Goal: Communication & Community: Answer question/provide support

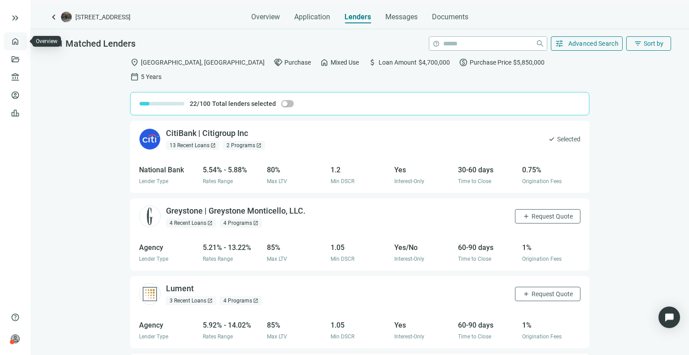
click at [22, 38] on link "Overview" at bounding box center [35, 41] width 26 height 7
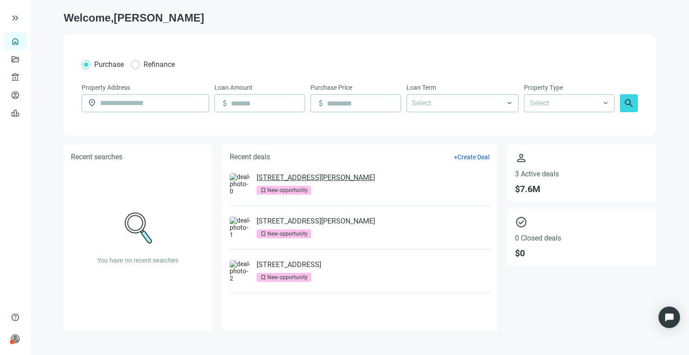
click at [323, 179] on link "[STREET_ADDRESS][PERSON_NAME]" at bounding box center [316, 177] width 118 height 9
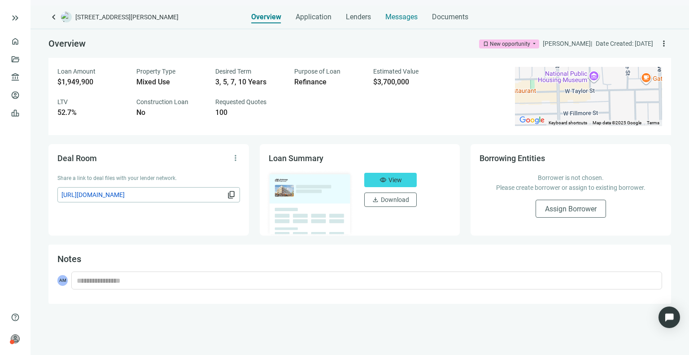
click at [411, 18] on span "Messages" at bounding box center [401, 17] width 32 height 9
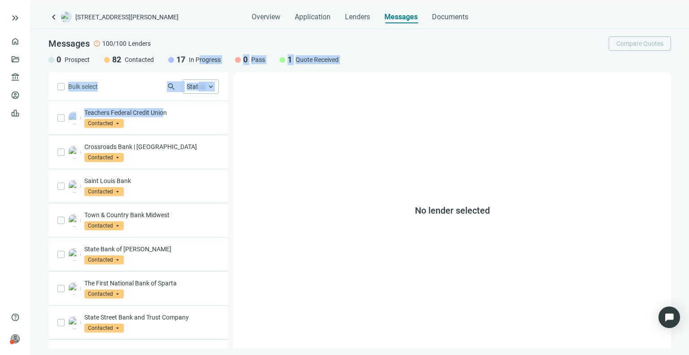
drag, startPoint x: 162, startPoint y: 117, endPoint x: 200, endPoint y: 59, distance: 68.8
click at [200, 59] on div "Messages error 100/100 Lenders Compare Quotes 0 Prospect 82 Contacted 17 In Pro…" at bounding box center [360, 188] width 659 height 319
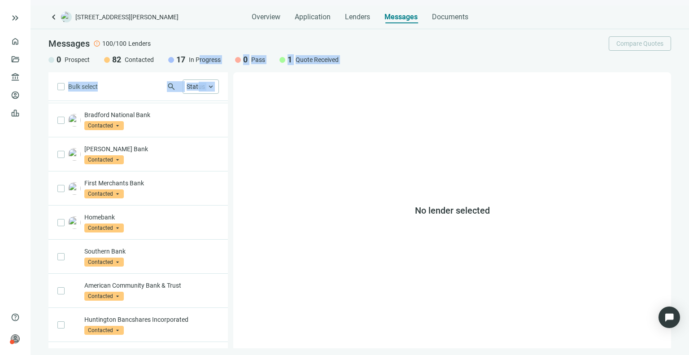
scroll to position [461, 0]
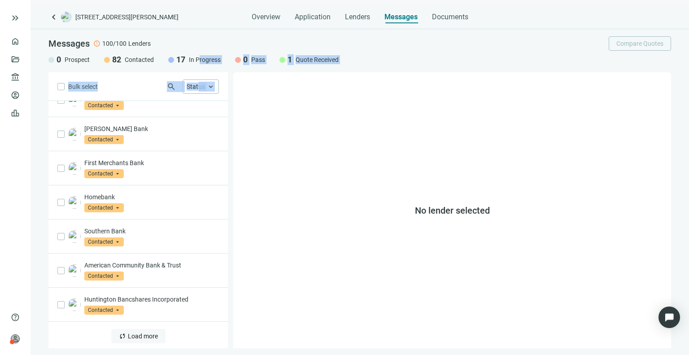
click at [154, 332] on button "sync Load more" at bounding box center [138, 336] width 54 height 14
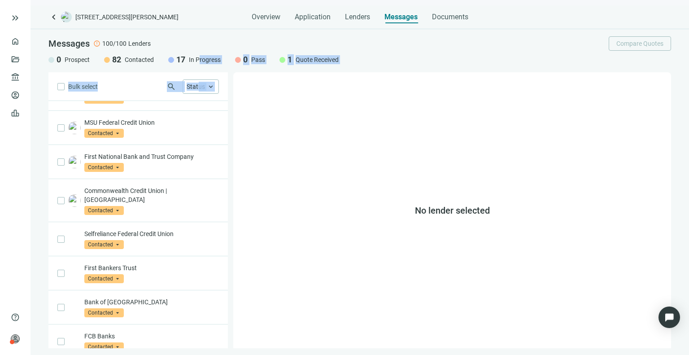
scroll to position [1142, 0]
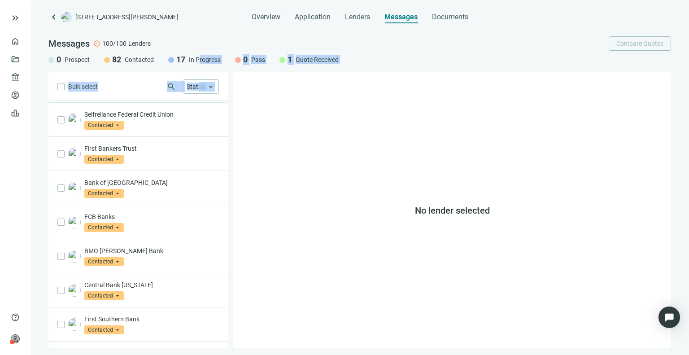
drag, startPoint x: 154, startPoint y: 332, endPoint x: 146, endPoint y: 327, distance: 9.5
click at [146, 349] on button "sync Load more" at bounding box center [138, 356] width 54 height 14
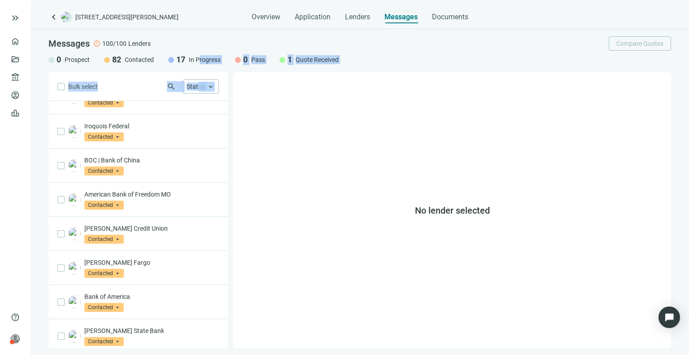
scroll to position [1822, 0]
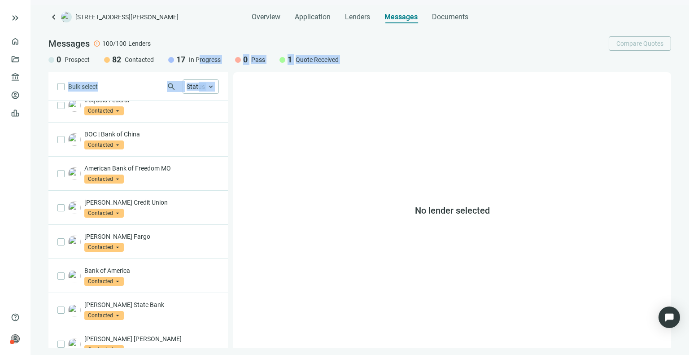
click at [182, 80] on div "search Status keyboard_arrow_up" at bounding box center [158, 86] width 121 height 14
click at [194, 87] on span "Status" at bounding box center [196, 86] width 18 height 7
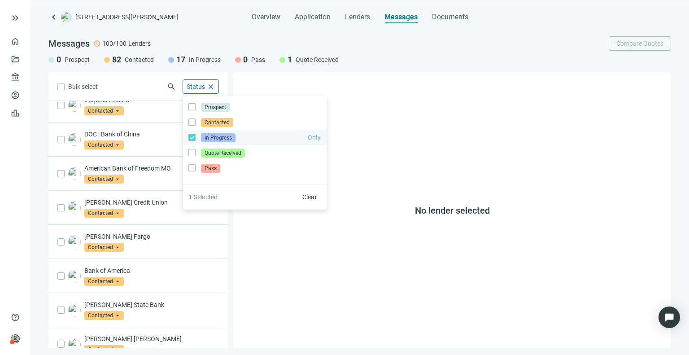
click at [315, 137] on span "Only" at bounding box center [314, 137] width 13 height 7
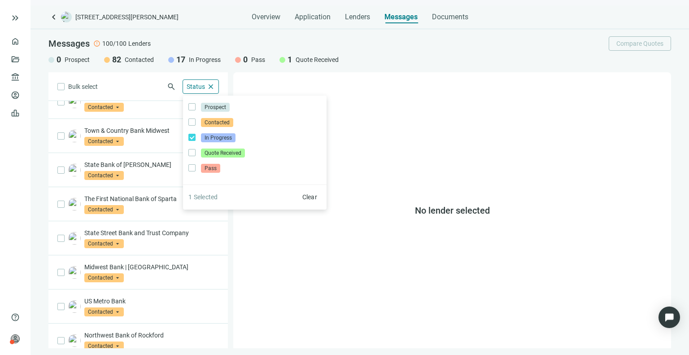
scroll to position [0, 0]
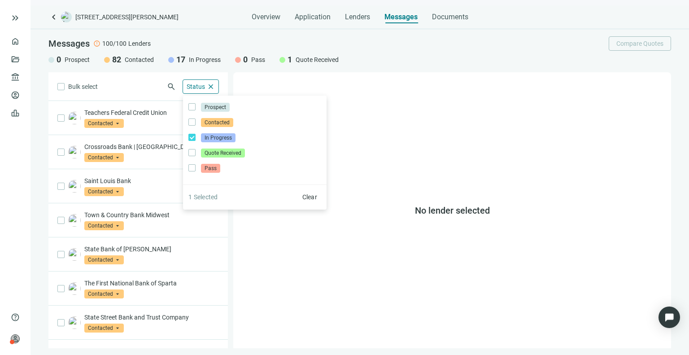
click at [146, 85] on div "Bulk select search Status close Prospect Only Contacted Only In Progress Only Q…" at bounding box center [137, 210] width 179 height 276
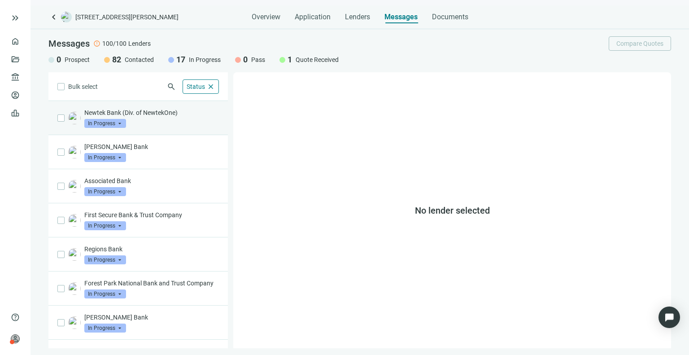
click at [176, 120] on div "Newtek Bank (Div. of NewtekOne) In Progress arrow_drop_down" at bounding box center [151, 118] width 135 height 20
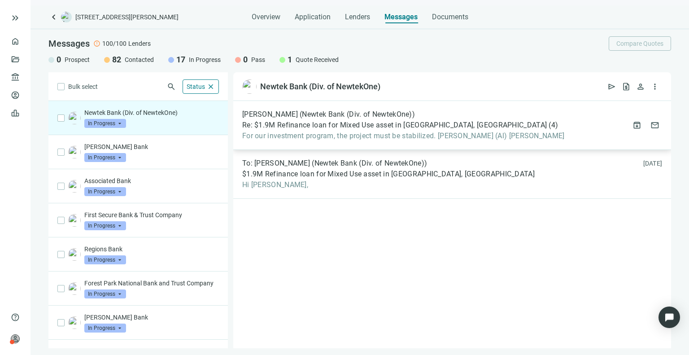
click at [311, 141] on div "[PERSON_NAME] (Newtek Bank (Div. of NewtekOne)) Re: $1.9M Refinance loan for Mi…" at bounding box center [452, 125] width 438 height 49
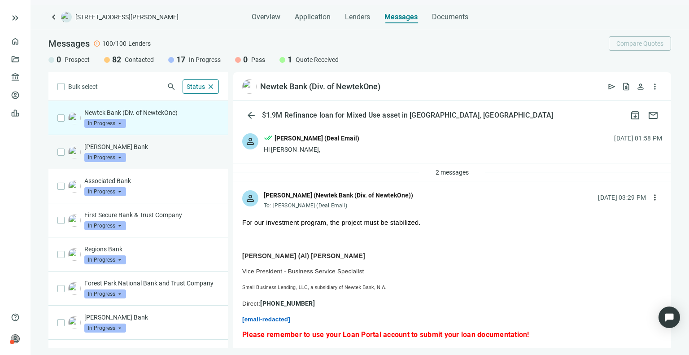
click at [156, 155] on div "[PERSON_NAME] Bank In Progress arrow_drop_down" at bounding box center [151, 152] width 135 height 20
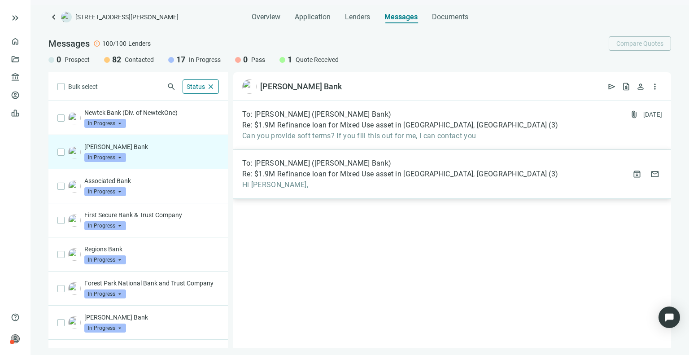
click at [294, 173] on span "Re: $1.9M Refinance loan for Mixed Use asset in [GEOGRAPHIC_DATA], [GEOGRAPHIC_…" at bounding box center [394, 174] width 305 height 9
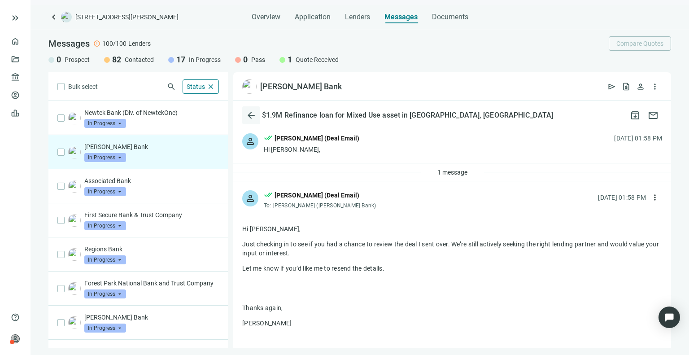
click at [248, 114] on span "arrow_back" at bounding box center [251, 115] width 11 height 11
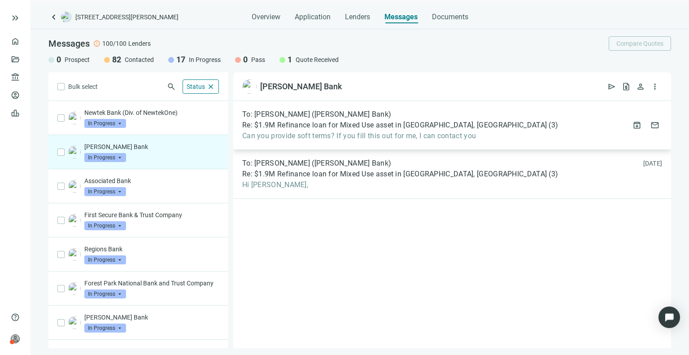
click at [323, 127] on span "Re: $1.9M Refinance loan for Mixed Use asset in [GEOGRAPHIC_DATA], [GEOGRAPHIC_…" at bounding box center [394, 125] width 305 height 9
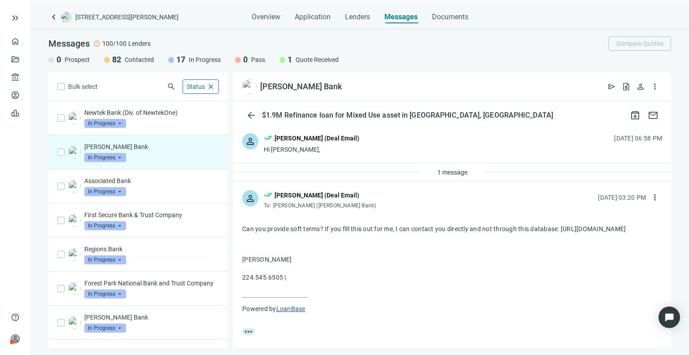
click at [311, 147] on div "Hi [PERSON_NAME]," at bounding box center [312, 149] width 96 height 9
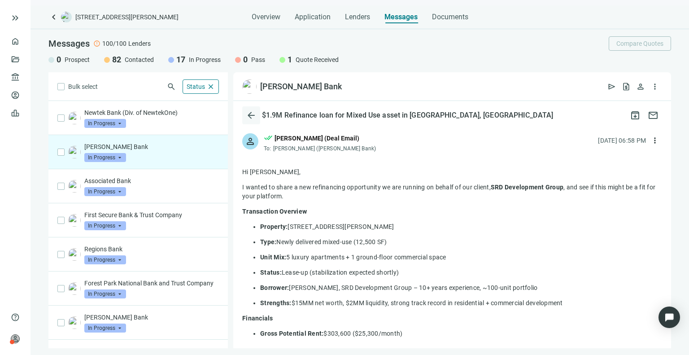
click at [245, 110] on button "arrow_back" at bounding box center [251, 115] width 18 height 18
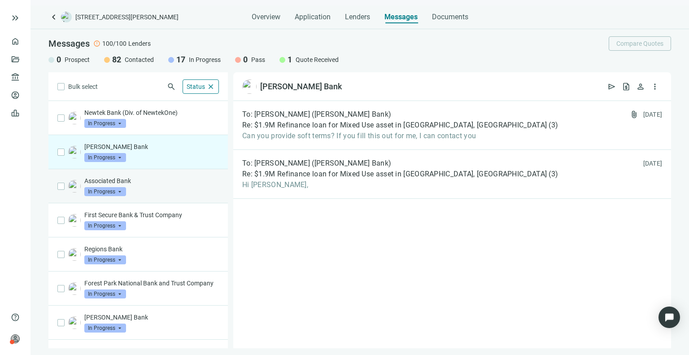
click at [153, 181] on p "Associated Bank" at bounding box center [151, 180] width 135 height 9
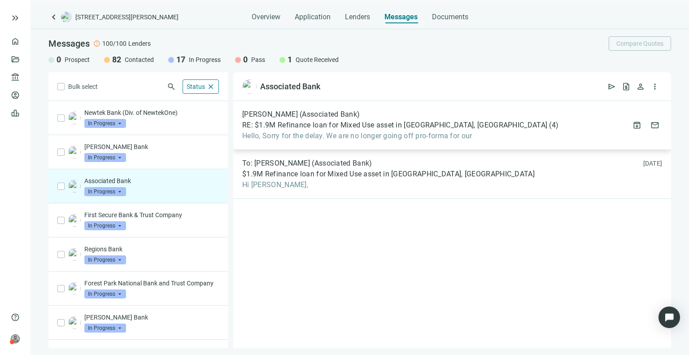
click at [326, 131] on div "[PERSON_NAME] (Associated Bank) RE: $1.9M Refinance loan for Mixed Use asset in…" at bounding box center [400, 125] width 316 height 31
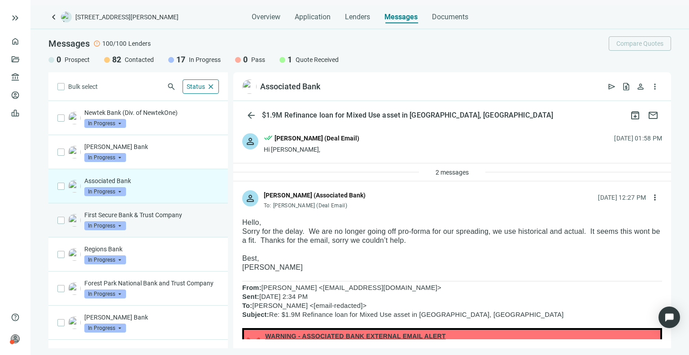
click at [149, 214] on p "First Secure Bank & Trust Company" at bounding box center [151, 214] width 135 height 9
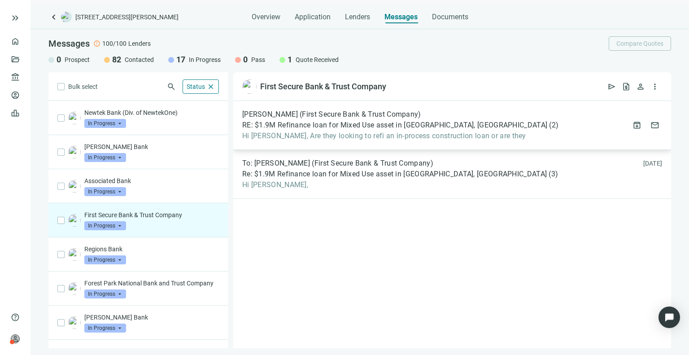
click at [326, 137] on span "Hi [PERSON_NAME], Are they looking to refi an in-process construction loan or a…" at bounding box center [400, 135] width 316 height 9
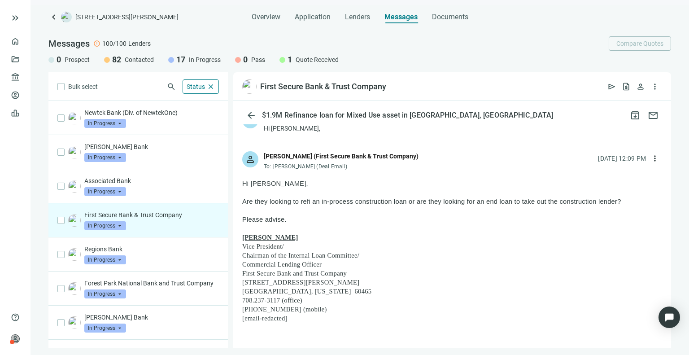
scroll to position [38, 0]
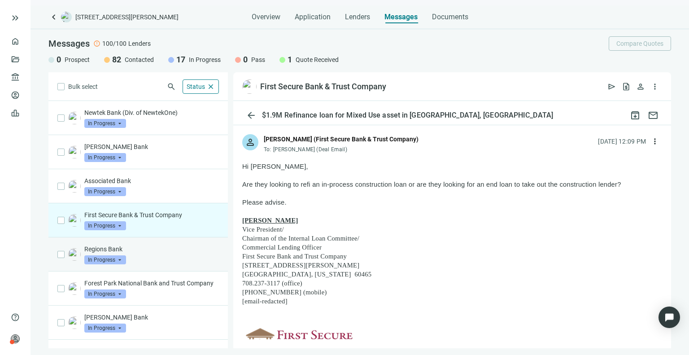
click at [138, 255] on div "Regions Bank In Progress arrow_drop_down" at bounding box center [151, 255] width 135 height 20
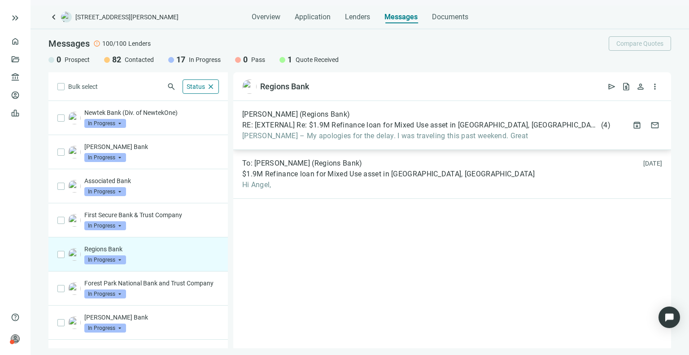
click at [320, 119] on div "[PERSON_NAME] (Regions Bank) RE: [EXTERNAL] Re: $1.9M Refinance loan for Mixed …" at bounding box center [426, 125] width 368 height 31
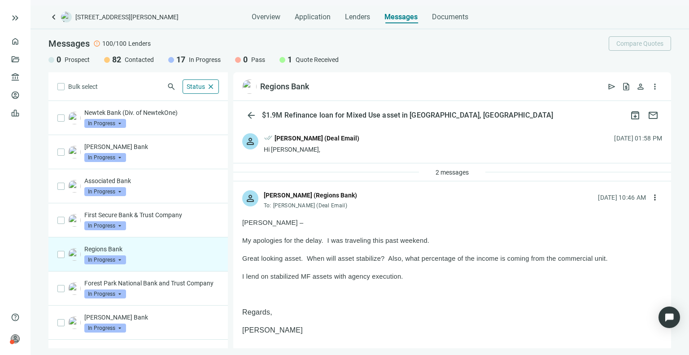
scroll to position [18, 0]
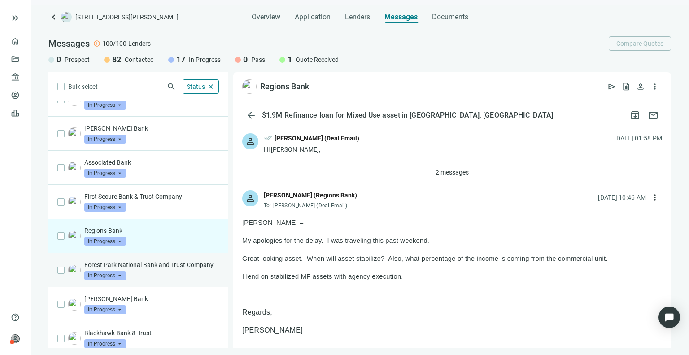
click at [155, 264] on p "Forest Park National Bank and Trust Company" at bounding box center [151, 264] width 135 height 9
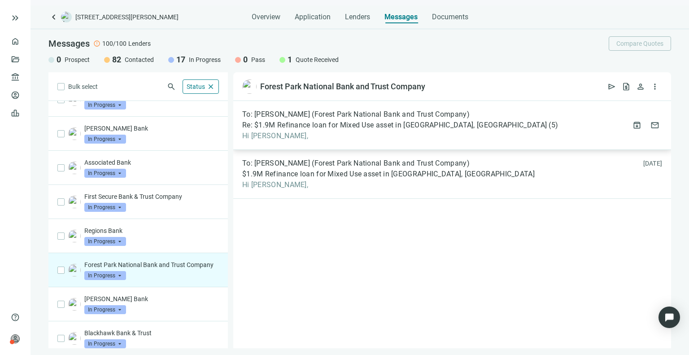
click at [319, 135] on span "Hi [PERSON_NAME]," at bounding box center [400, 135] width 316 height 9
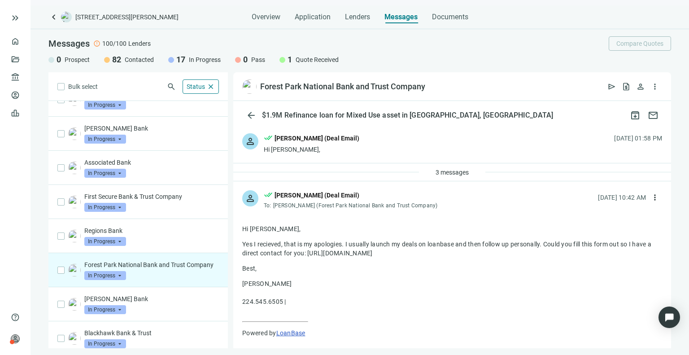
click at [271, 175] on div "3 messages" at bounding box center [452, 172] width 438 height 18
click at [452, 173] on span "3 messages" at bounding box center [452, 172] width 33 height 7
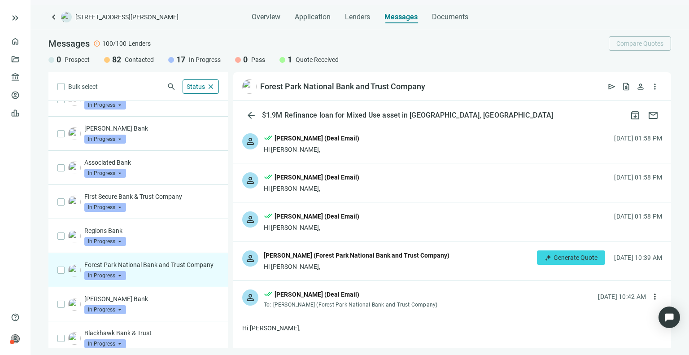
click at [335, 263] on div "Hi [PERSON_NAME]," at bounding box center [357, 266] width 186 height 9
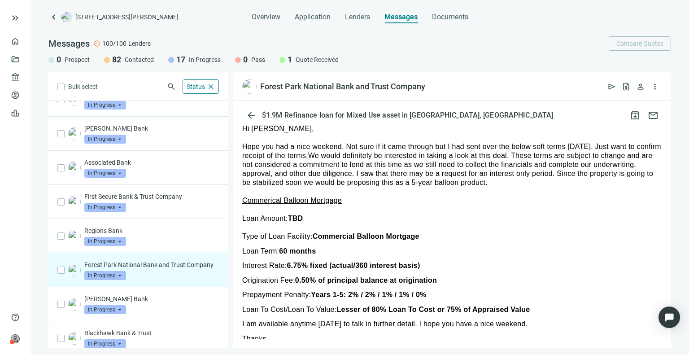
scroll to position [153, 0]
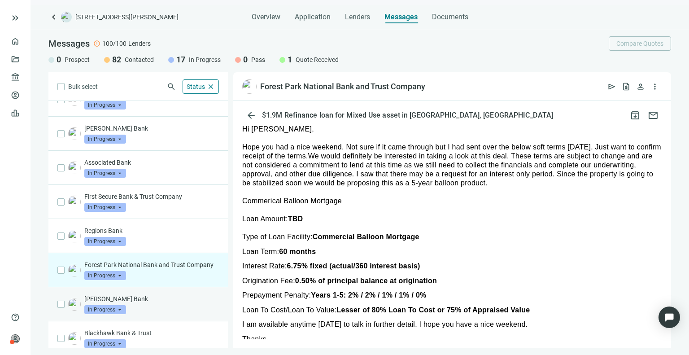
drag, startPoint x: 136, startPoint y: 302, endPoint x: 132, endPoint y: 306, distance: 6.3
click at [132, 303] on p "[PERSON_NAME] Bank" at bounding box center [151, 298] width 135 height 9
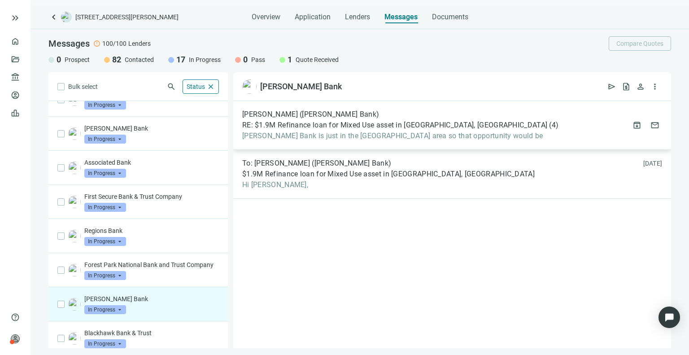
click at [316, 140] on span "[PERSON_NAME] Bank is just in the [GEOGRAPHIC_DATA] area so that opportunity wo…" at bounding box center [400, 135] width 316 height 9
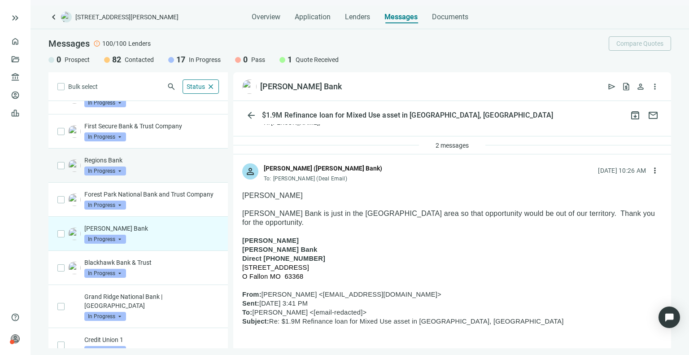
scroll to position [89, 0]
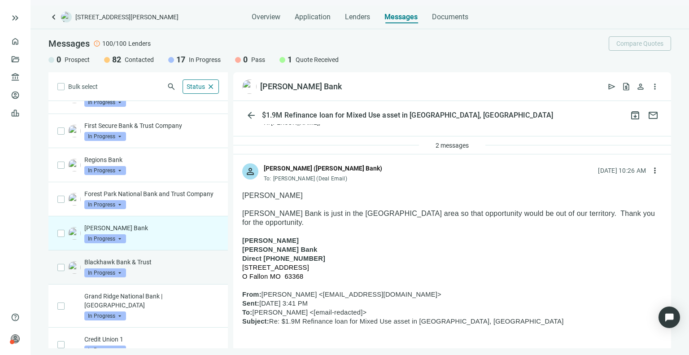
click at [158, 277] on div "Blackhawk Bank & Trust In Progress arrow_drop_down" at bounding box center [151, 268] width 135 height 20
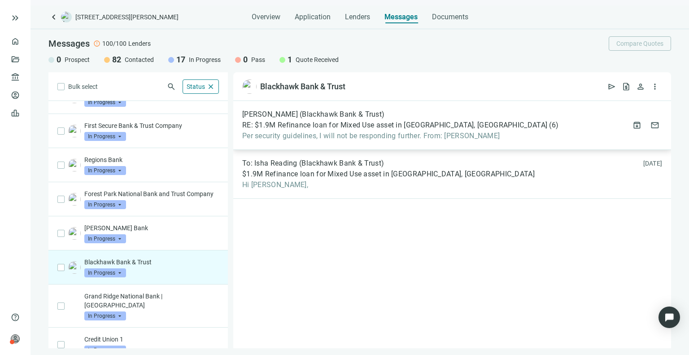
click at [363, 123] on span "RE: $1.9M Refinance loan for Mixed Use asset in [GEOGRAPHIC_DATA], [GEOGRAPHIC_…" at bounding box center [394, 125] width 305 height 9
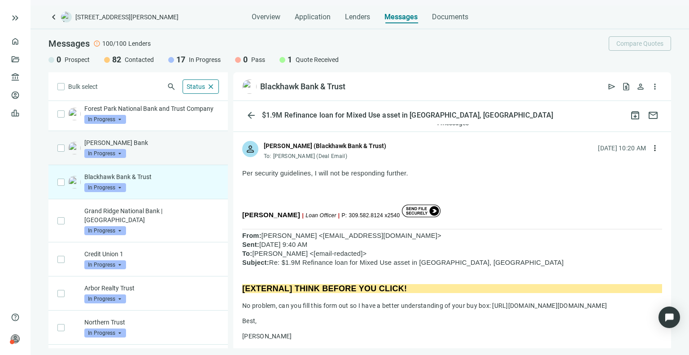
scroll to position [175, 0]
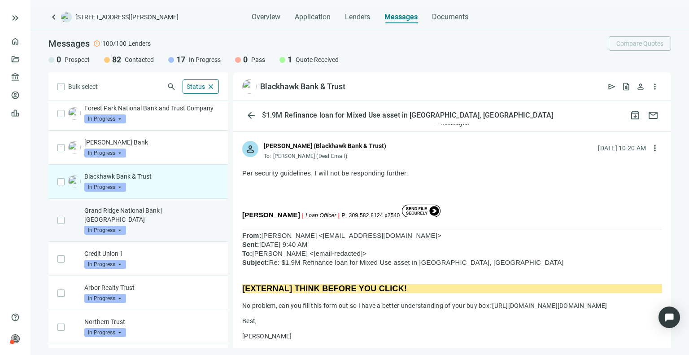
click at [166, 228] on div "Grand Ridge National Bank | [GEOGRAPHIC_DATA] In Progress arrow_drop_down" at bounding box center [151, 220] width 135 height 29
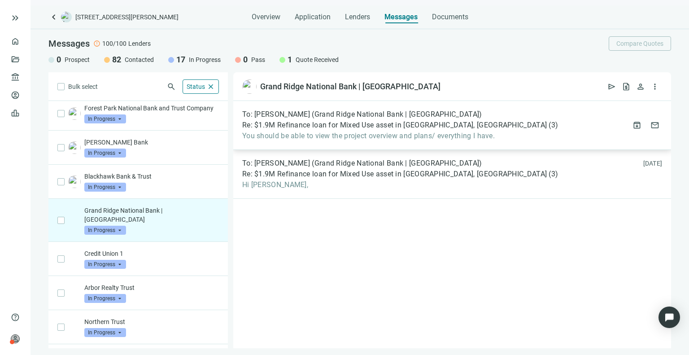
click at [343, 128] on span "Re: $1.9M Refinance loan for Mixed Use asset in [GEOGRAPHIC_DATA], [GEOGRAPHIC_…" at bounding box center [394, 125] width 305 height 9
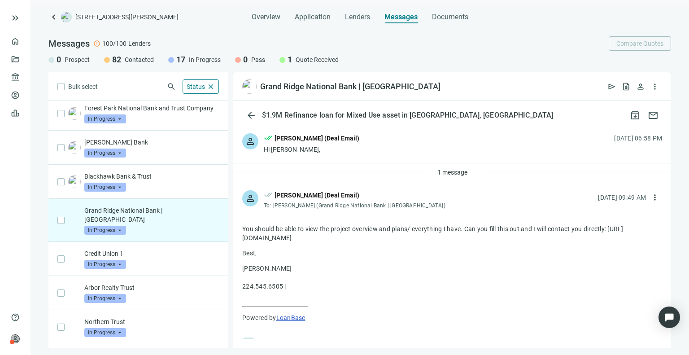
click at [325, 177] on div "1 message" at bounding box center [452, 172] width 438 height 18
click at [444, 166] on button "1 message" at bounding box center [452, 172] width 45 height 14
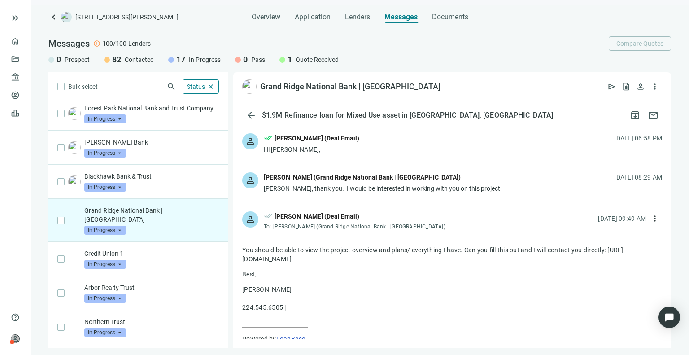
click at [358, 186] on div "[PERSON_NAME], thank you. I would be interested in working with you on this pro…" at bounding box center [383, 188] width 238 height 9
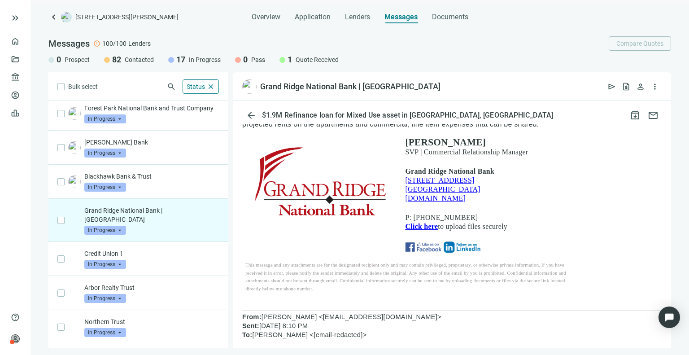
scroll to position [89, 0]
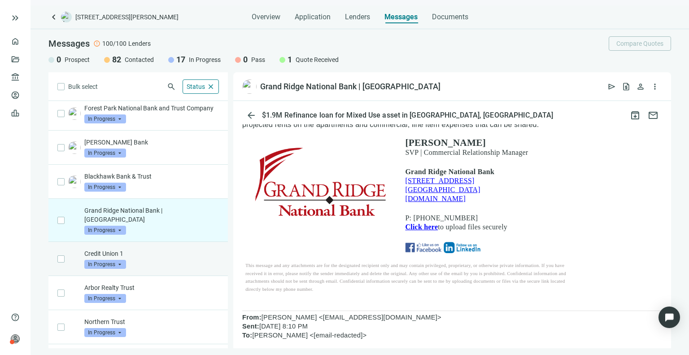
click at [159, 251] on p "Credit Union 1" at bounding box center [151, 253] width 135 height 9
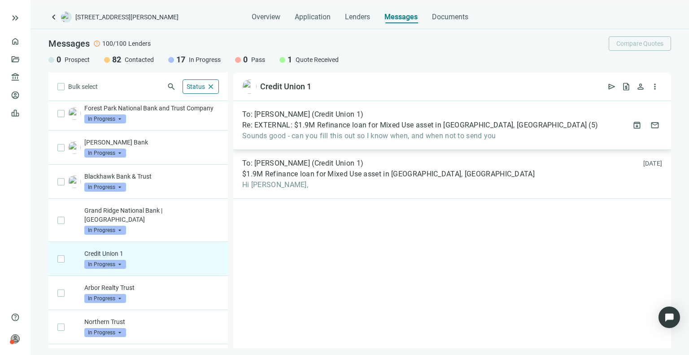
click at [298, 133] on span "Sounds good - can you fill this out so I know when, and when not to send you" at bounding box center [420, 135] width 356 height 9
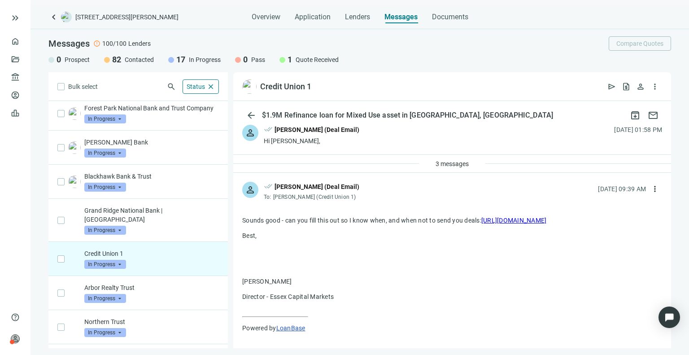
scroll to position [8, 0]
click at [451, 163] on span "3 messages" at bounding box center [452, 164] width 33 height 7
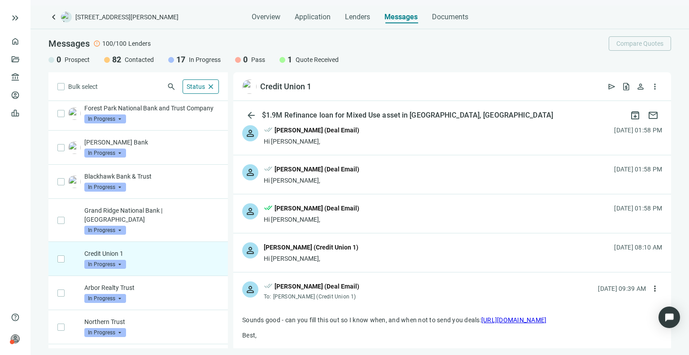
click at [379, 261] on div "person [PERSON_NAME] (Credit Union 1) Hi [PERSON_NAME], [DATE] 08:10 AM" at bounding box center [452, 252] width 438 height 39
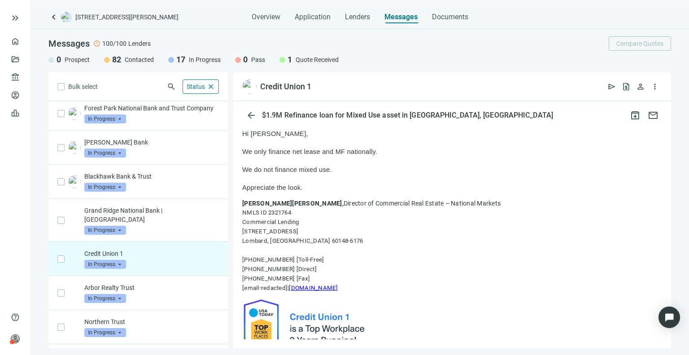
scroll to position [158, 0]
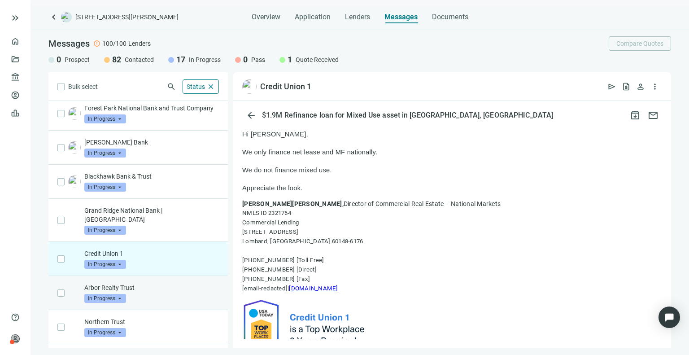
click at [150, 291] on div "Arbor Realty Trust In Progress arrow_drop_down" at bounding box center [151, 293] width 135 height 20
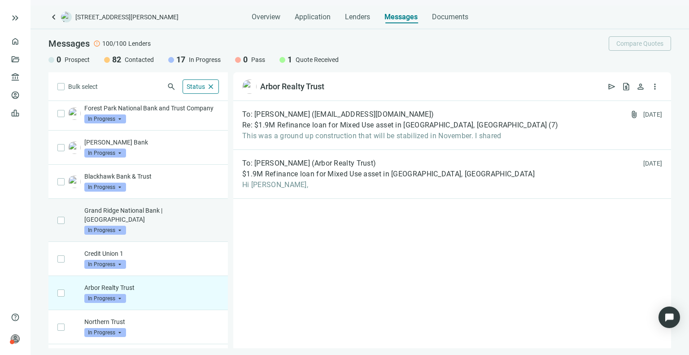
scroll to position [220, 0]
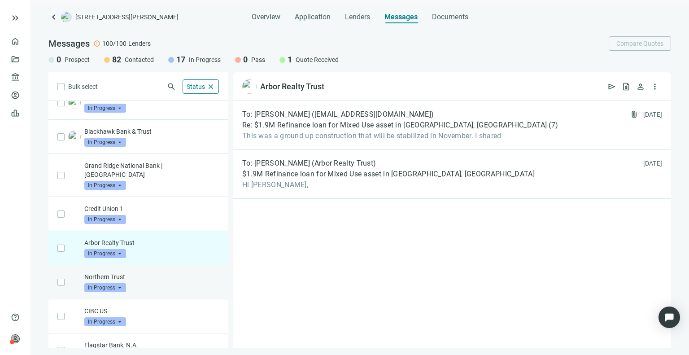
click at [168, 287] on div "Northern Trust In Progress arrow_drop_down" at bounding box center [151, 282] width 135 height 20
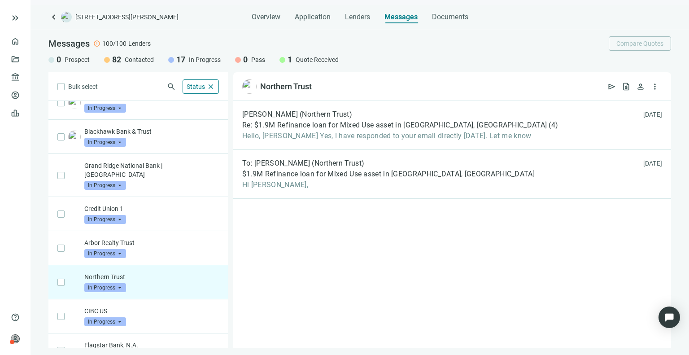
scroll to position [259, 0]
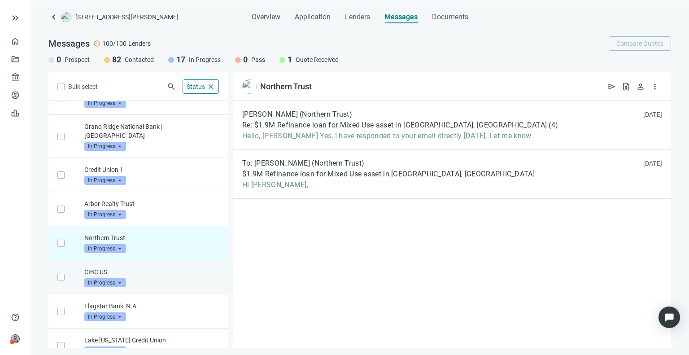
click at [166, 282] on div "CIBC US In Progress arrow_drop_down" at bounding box center [151, 277] width 135 height 20
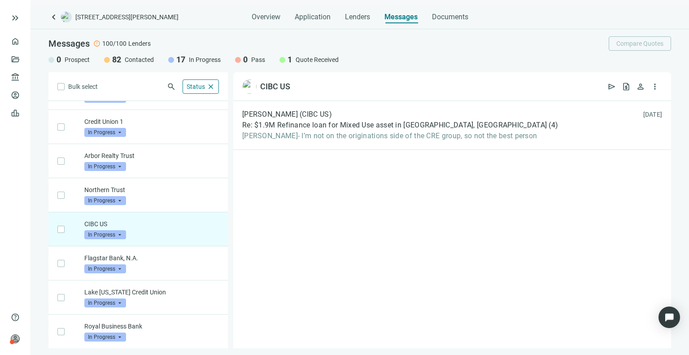
scroll to position [309, 0]
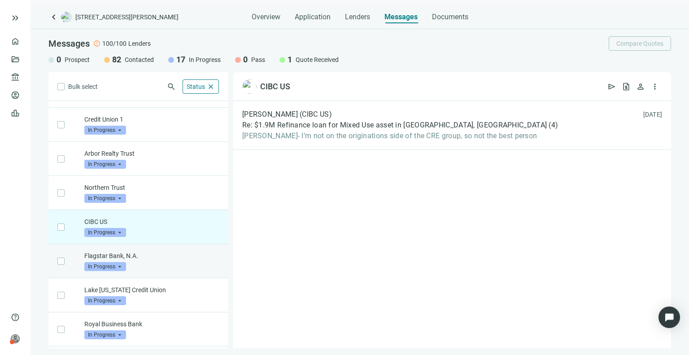
click at [162, 272] on div "Flagstar Bank, N.A. In Progress arrow_drop_down" at bounding box center [137, 261] width 179 height 34
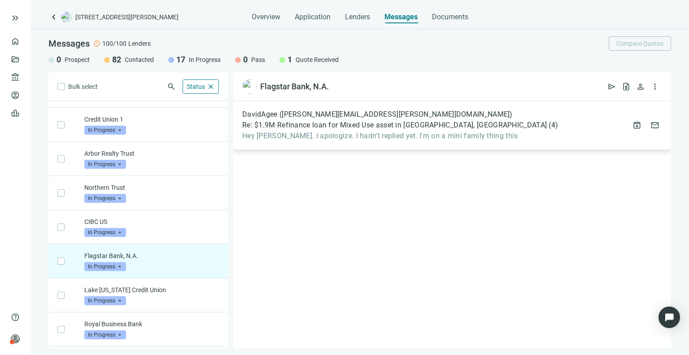
click at [376, 140] on div "DavidAgee ([PERSON_NAME][EMAIL_ADDRESS][PERSON_NAME][DOMAIN_NAME]) Re: $1.9M Re…" at bounding box center [452, 125] width 438 height 49
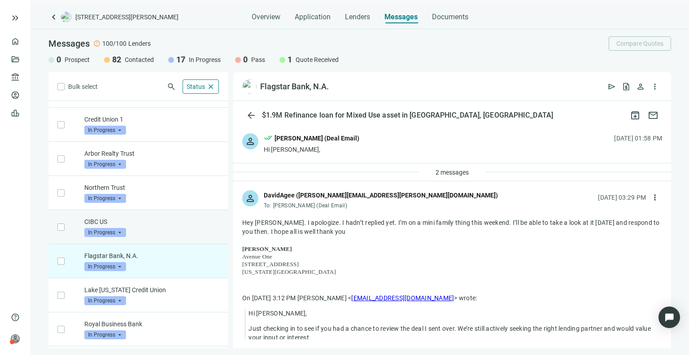
scroll to position [340, 0]
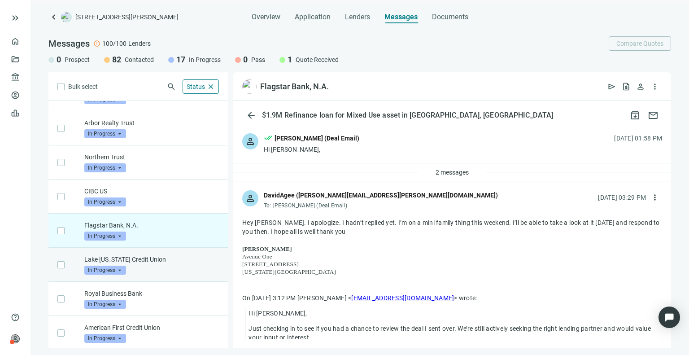
click at [159, 271] on div "Lake [US_STATE] Credit Union In Progress arrow_drop_down" at bounding box center [151, 265] width 135 height 20
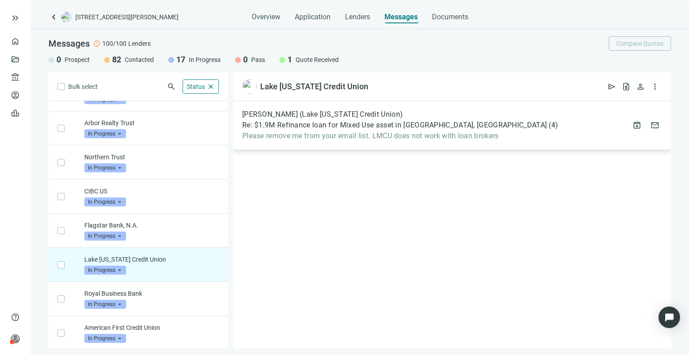
click at [351, 128] on span "Re: $1.9M Refinance loan for Mixed Use asset in [GEOGRAPHIC_DATA], [GEOGRAPHIC_…" at bounding box center [394, 125] width 305 height 9
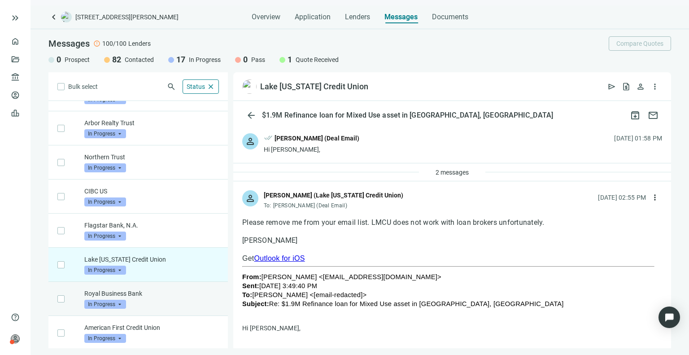
click at [158, 296] on div "Royal Business Bank In Progress arrow_drop_down" at bounding box center [151, 299] width 135 height 20
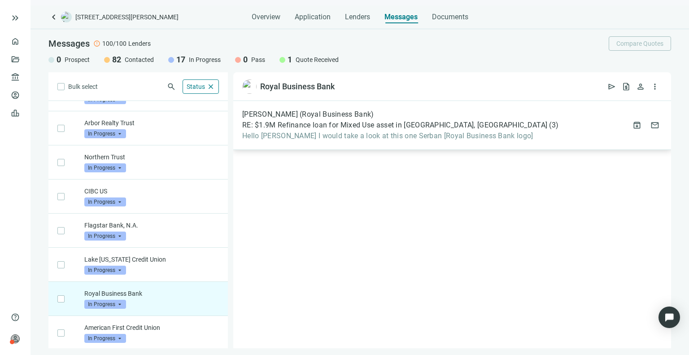
click at [318, 143] on div "[PERSON_NAME] (Royal Business Bank) RE: $1.9M Refinance loan for Mixed Use asse…" at bounding box center [452, 125] width 438 height 49
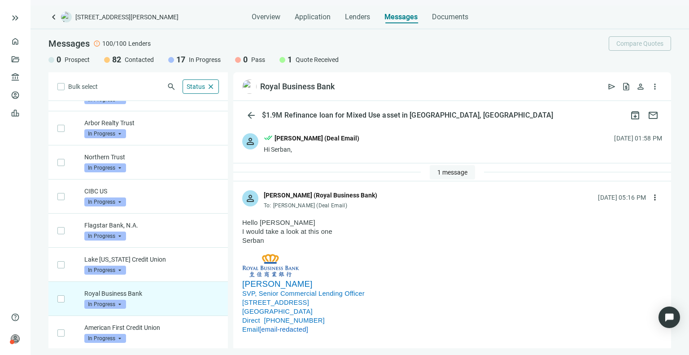
click at [451, 169] on span "1 message" at bounding box center [453, 172] width 30 height 7
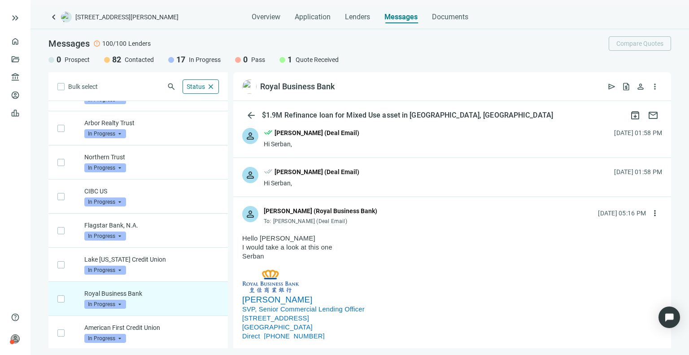
scroll to position [19, 0]
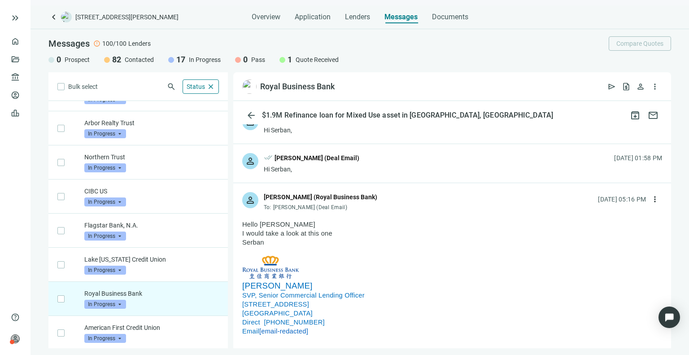
click at [376, 168] on div "person done_all [PERSON_NAME] (Deal Email) Hi Serban, [DATE] 01:58 PM" at bounding box center [452, 163] width 438 height 39
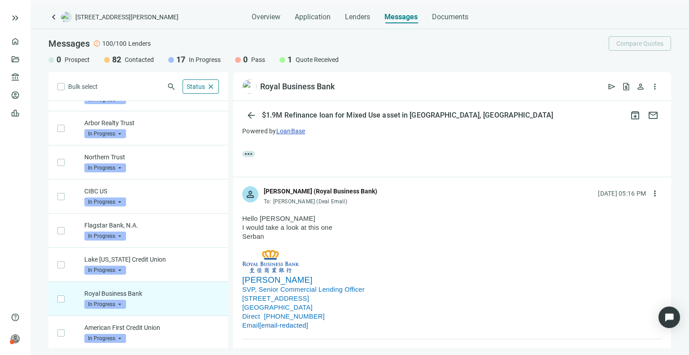
scroll to position [220, 0]
click at [651, 193] on span "more_vert" at bounding box center [655, 194] width 9 height 9
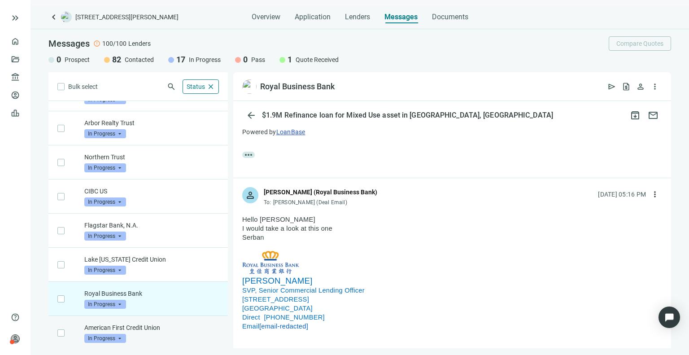
click at [171, 328] on p "American First Credit Union" at bounding box center [151, 327] width 135 height 9
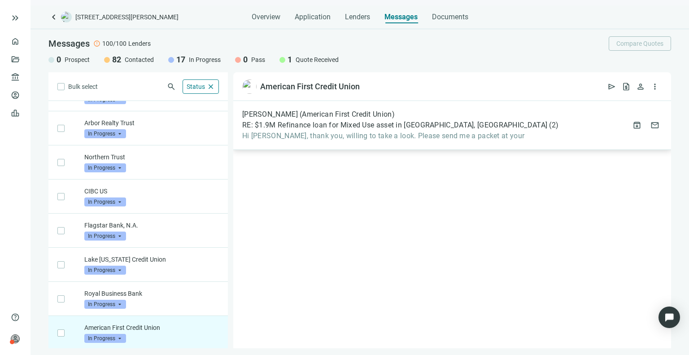
click at [342, 135] on span "Hi [PERSON_NAME], thank you, willing to take a look. Please send me a packet at…" at bounding box center [400, 135] width 316 height 9
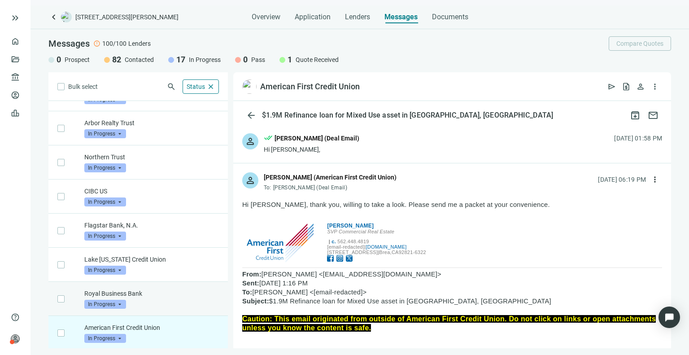
scroll to position [0, 0]
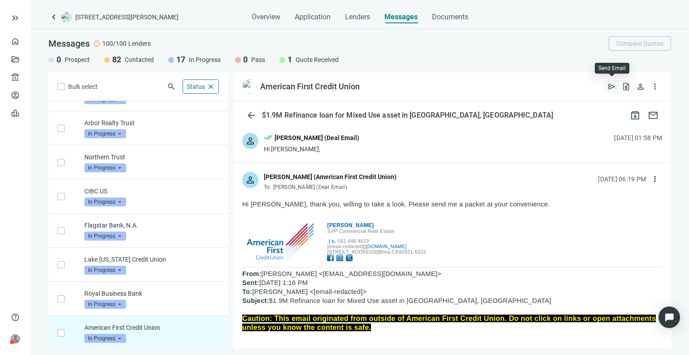
click at [610, 84] on span "send" at bounding box center [612, 86] width 9 height 9
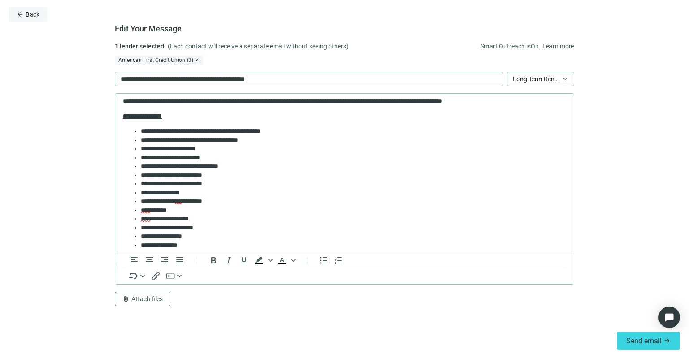
scroll to position [34, 0]
click at [30, 11] on span "Back" at bounding box center [33, 14] width 14 height 7
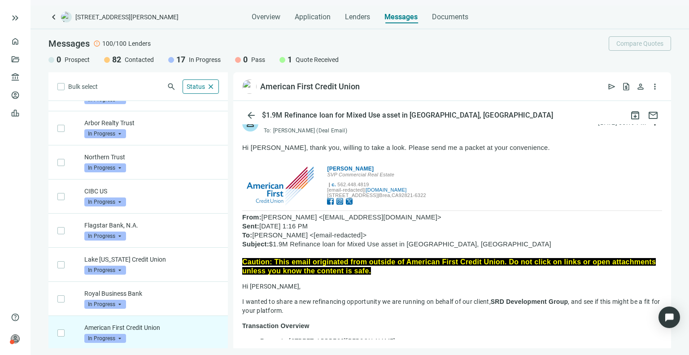
scroll to position [48, 0]
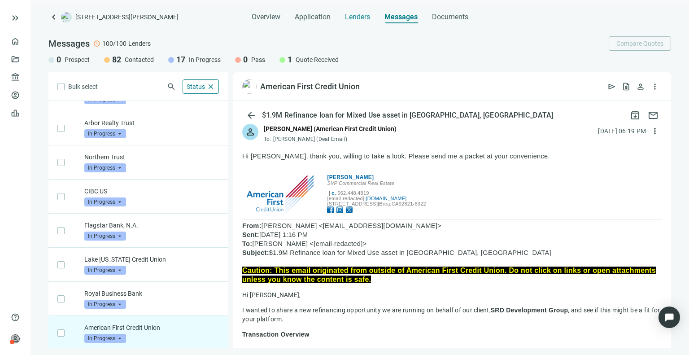
click at [348, 18] on span "Lenders" at bounding box center [357, 17] width 25 height 9
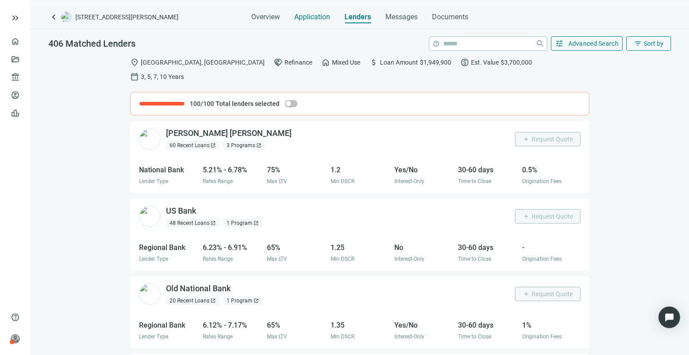
click at [317, 18] on span "Application" at bounding box center [312, 17] width 36 height 9
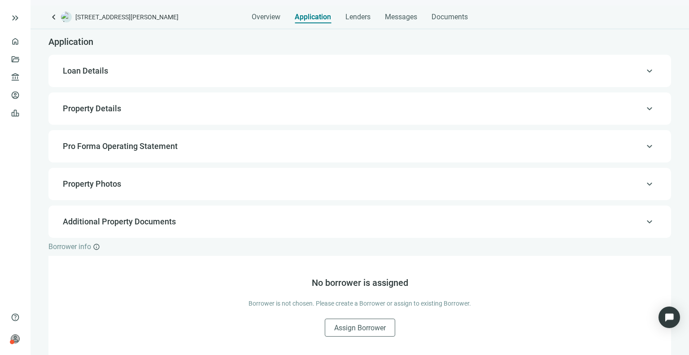
click at [280, 14] on div "Overview Application Lenders Messages Documents" at bounding box center [360, 14] width 216 height 18
click at [276, 14] on span "Overview" at bounding box center [266, 17] width 29 height 9
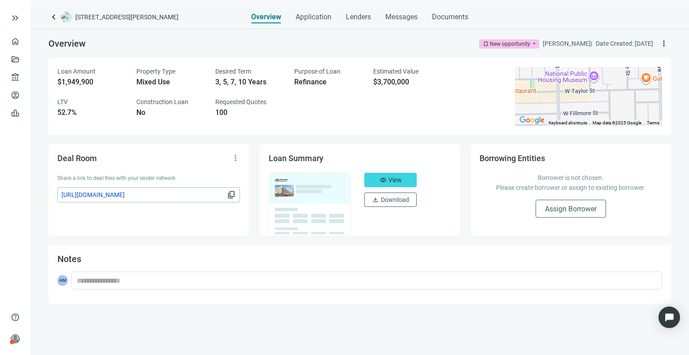
click at [235, 198] on span "content_copy" at bounding box center [231, 194] width 9 height 9
click at [384, 13] on div "Overview Application Lenders Messages Documents" at bounding box center [359, 14] width 217 height 18
click at [388, 17] on span "Messages" at bounding box center [401, 17] width 32 height 9
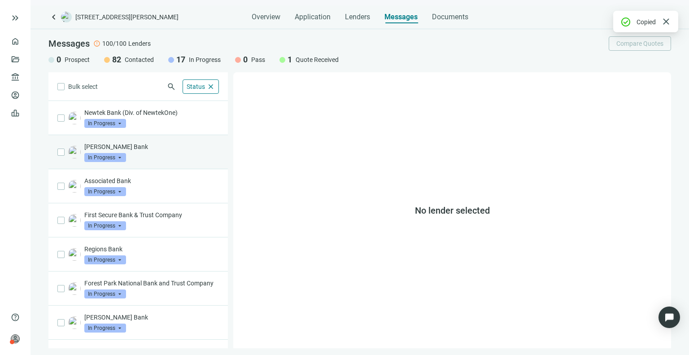
click at [171, 154] on div "[PERSON_NAME] Bank In Progress arrow_drop_down" at bounding box center [151, 152] width 135 height 20
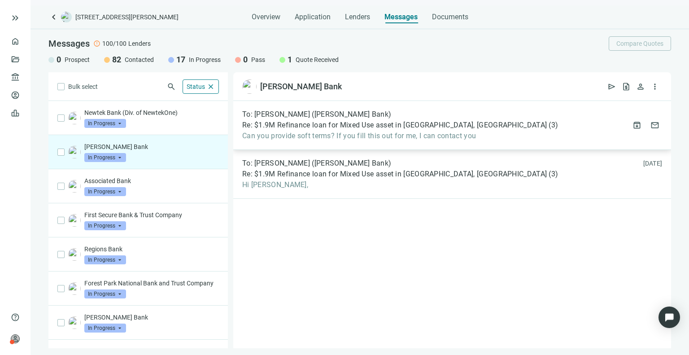
click at [313, 135] on span "Can you provide soft terms? If you fill this out for me, I can contact you" at bounding box center [400, 135] width 316 height 9
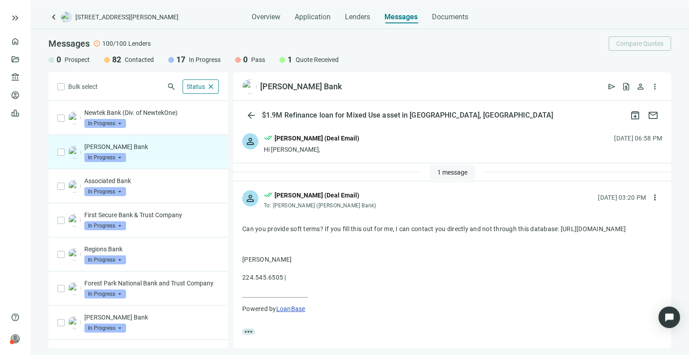
click at [457, 171] on span "1 message" at bounding box center [453, 172] width 30 height 7
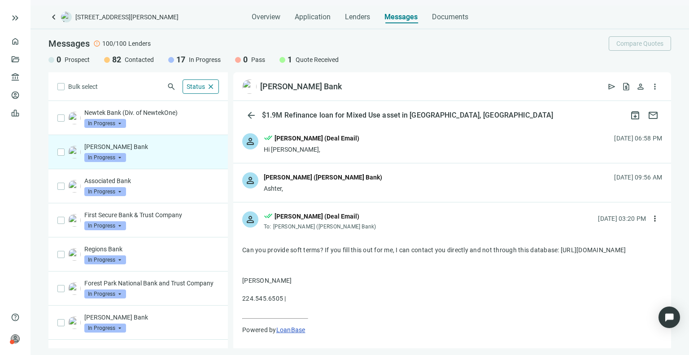
click at [564, 181] on div "person [PERSON_NAME] ([PERSON_NAME] Bank) Ashter, [DATE] 09:56 AM" at bounding box center [452, 182] width 438 height 39
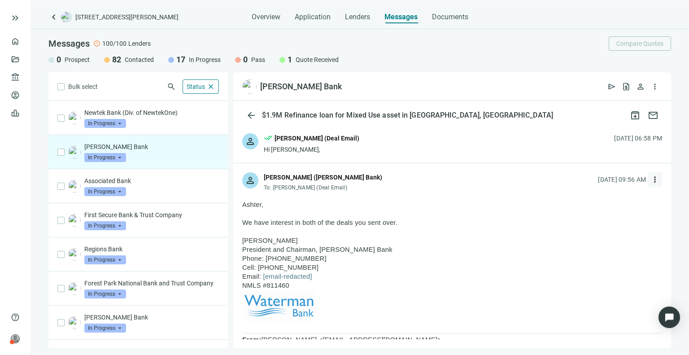
click at [648, 172] on button "more_vert" at bounding box center [655, 179] width 14 height 14
click at [608, 197] on div "reply Reply" at bounding box center [605, 200] width 95 height 16
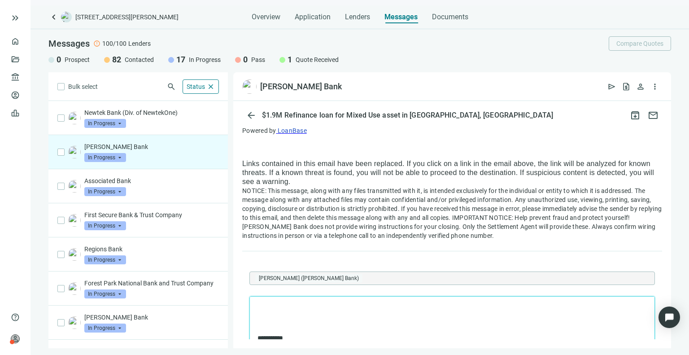
scroll to position [609, 0]
click at [650, 86] on button "more_vert" at bounding box center [655, 86] width 14 height 14
click at [641, 107] on span "Lender attachments" at bounding box center [625, 106] width 57 height 9
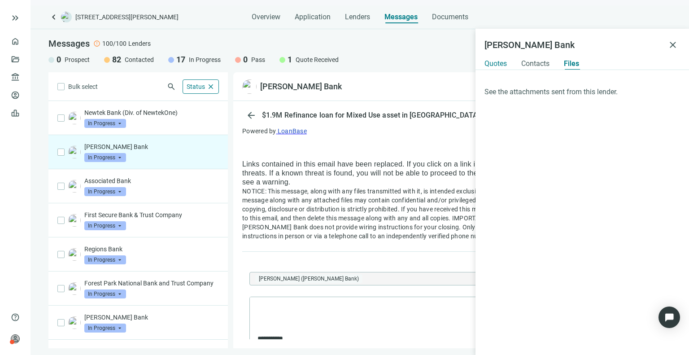
click at [501, 68] on div "Quotes" at bounding box center [496, 61] width 22 height 18
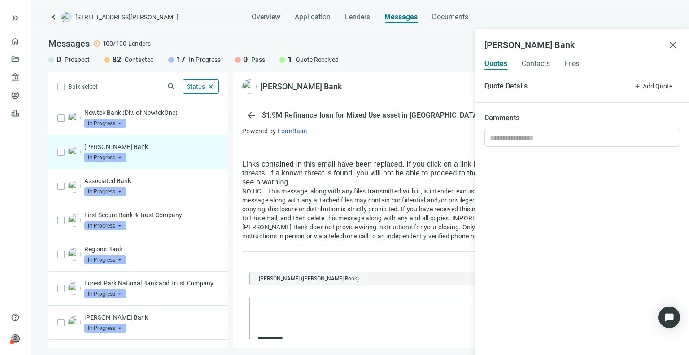
click at [539, 73] on div "Quote Details add Add Quote Comments" at bounding box center [583, 212] width 214 height 284
click at [539, 64] on span "Contacts" at bounding box center [536, 63] width 28 height 9
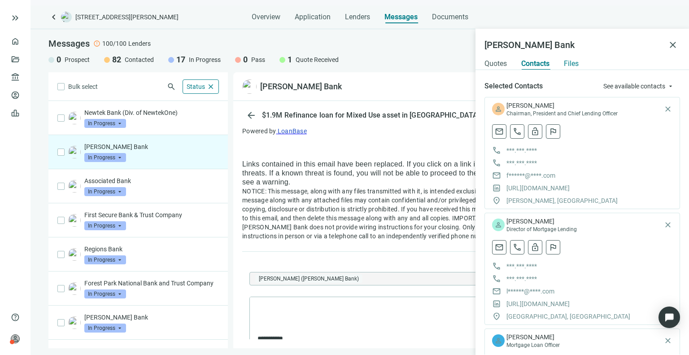
click at [575, 63] on span "Files" at bounding box center [571, 63] width 15 height 9
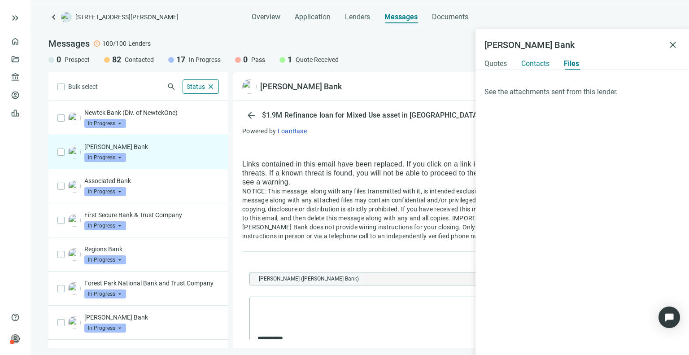
click at [538, 61] on span "Contacts" at bounding box center [535, 63] width 28 height 9
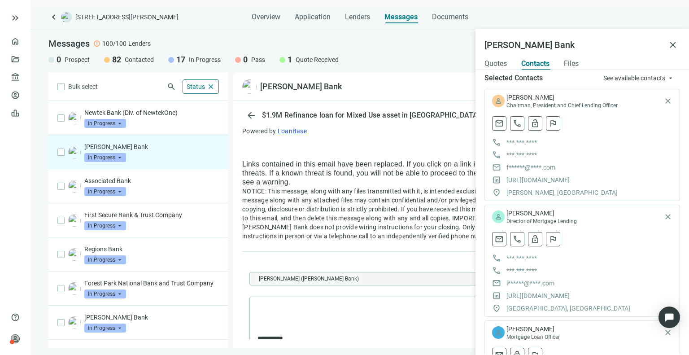
scroll to position [7, 0]
click at [672, 41] on span "close" at bounding box center [673, 44] width 11 height 11
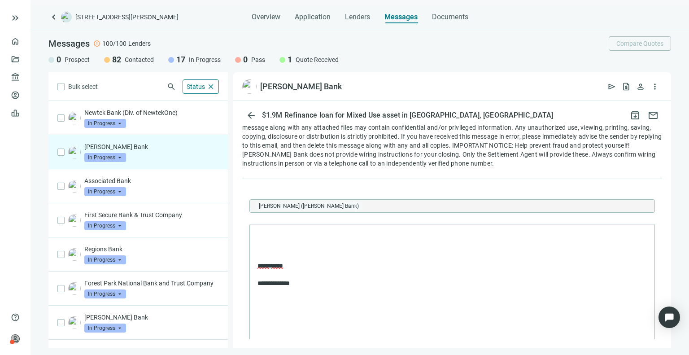
scroll to position [682, 0]
click at [624, 88] on span "request_quote" at bounding box center [626, 86] width 9 height 9
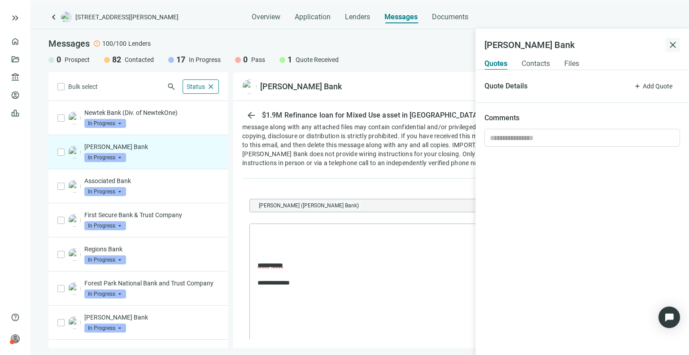
click at [676, 40] on span "close" at bounding box center [673, 44] width 11 height 11
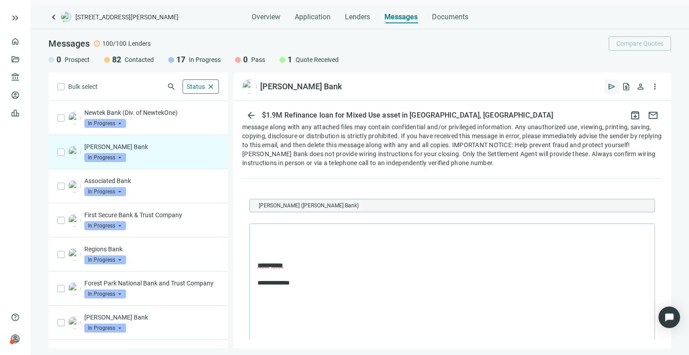
click at [614, 87] on span "send" at bounding box center [612, 86] width 9 height 9
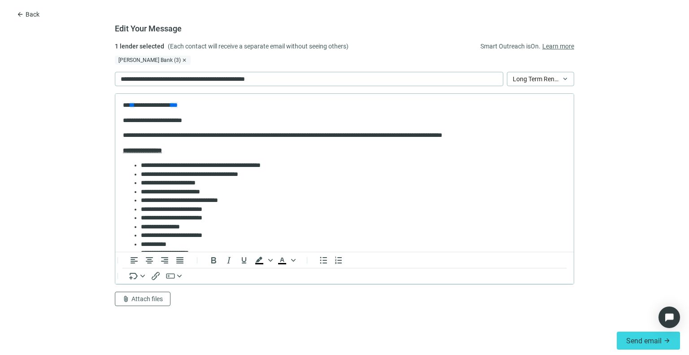
scroll to position [0, 0]
click at [153, 296] on span "Attach files" at bounding box center [146, 298] width 31 height 7
click at [160, 266] on span "Сhoose from deal documents" at bounding box center [164, 265] width 82 height 7
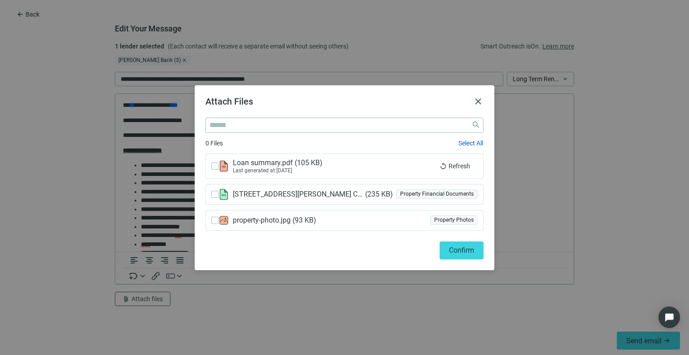
click at [278, 167] on div "Last generated at [DATE]" at bounding box center [277, 170] width 89 height 6
click at [459, 248] on span "Confirm" at bounding box center [461, 250] width 25 height 9
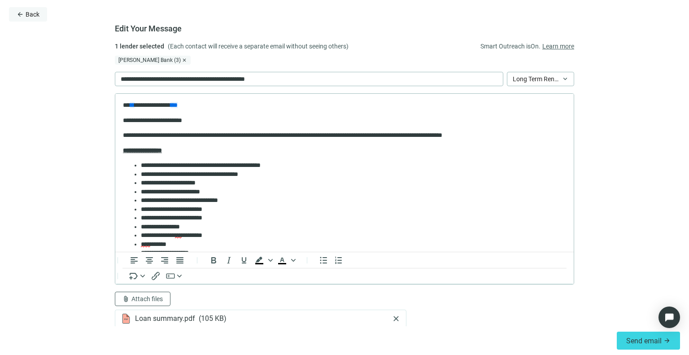
click at [38, 15] on span "Back" at bounding box center [33, 14] width 14 height 7
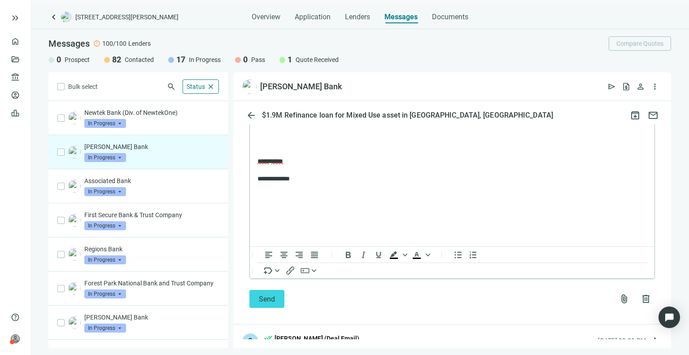
scroll to position [790, 0]
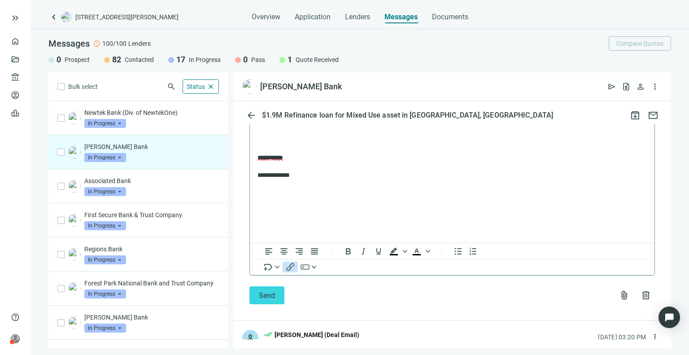
click at [287, 271] on icon "Insert/edit link" at bounding box center [290, 267] width 8 height 8
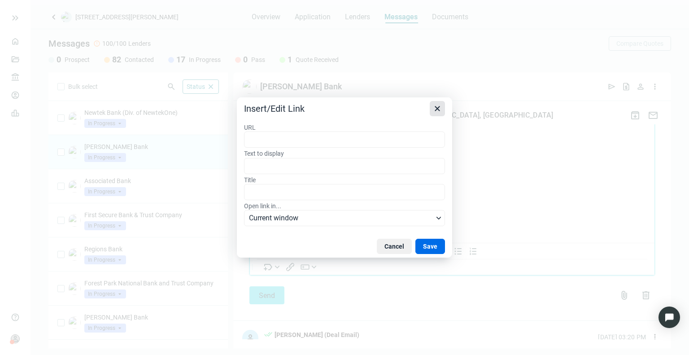
click at [432, 108] on button "Close" at bounding box center [437, 108] width 15 height 15
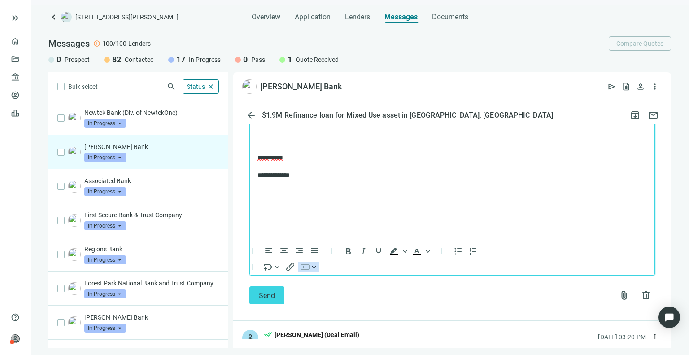
click at [306, 272] on icon "button" at bounding box center [305, 267] width 11 height 11
click at [319, 242] on div "Download Loan Summary button" at bounding box center [352, 242] width 92 height 11
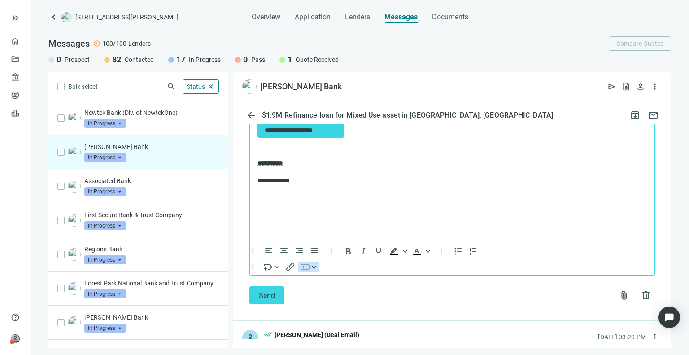
click at [306, 272] on icon "button" at bounding box center [305, 267] width 11 height 11
click at [327, 224] on div "Deal Room button" at bounding box center [352, 228] width 92 height 11
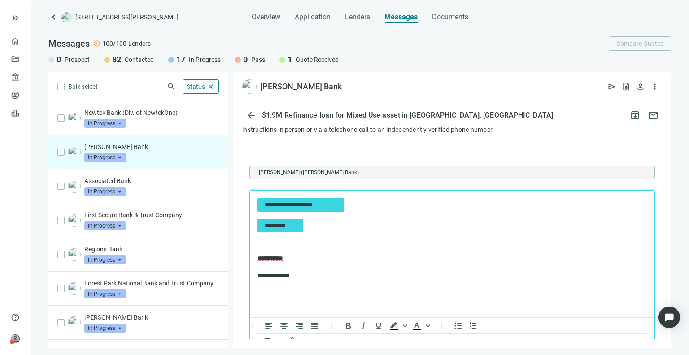
scroll to position [710, 0]
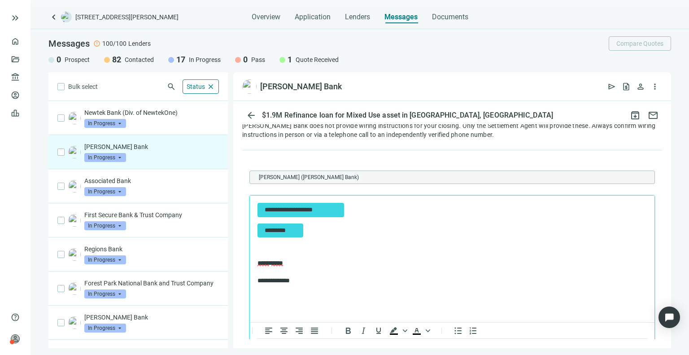
click at [258, 206] on link "**********" at bounding box center [301, 210] width 87 height 14
click at [278, 245] on p "Rich Text Area. Press ALT-0 for help." at bounding box center [452, 248] width 389 height 9
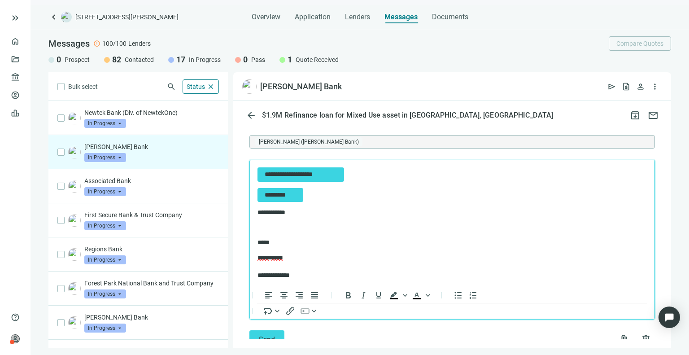
scroll to position [746, 0]
click at [312, 276] on p "**********" at bounding box center [448, 266] width 381 height 26
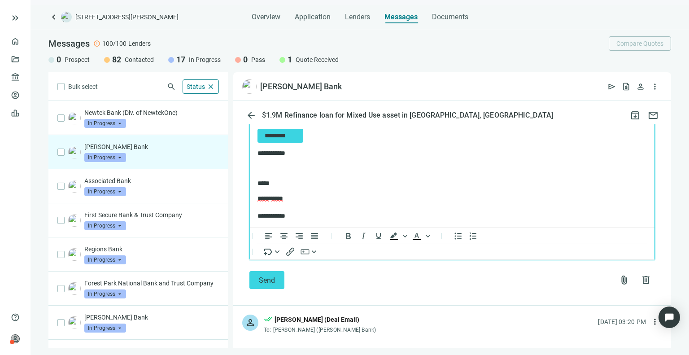
scroll to position [806, 0]
click at [271, 288] on button "Send" at bounding box center [266, 279] width 35 height 18
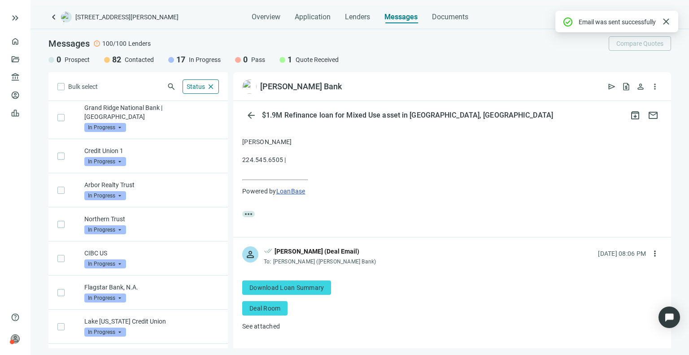
scroll to position [340, 0]
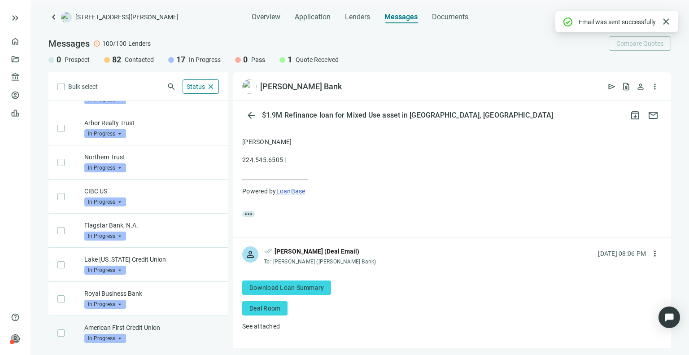
click at [166, 327] on p "American First Credit Union" at bounding box center [151, 327] width 135 height 9
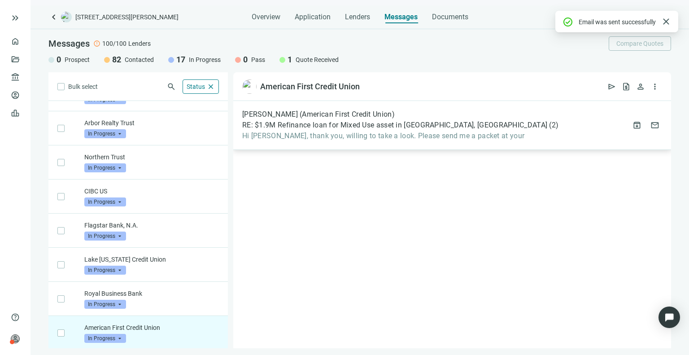
click at [462, 113] on div "[PERSON_NAME] (American First Credit Union)" at bounding box center [400, 114] width 316 height 9
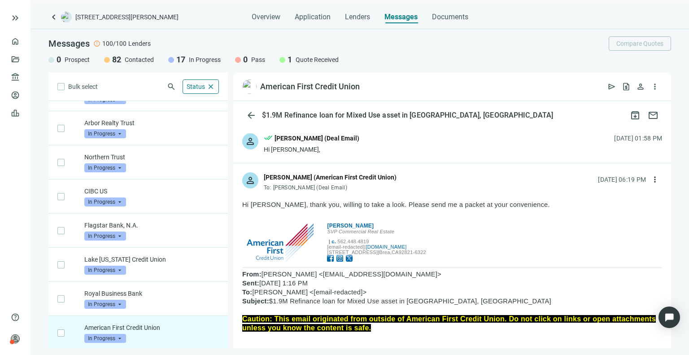
click at [639, 176] on div "[DATE] 06:19 PM more_vert" at bounding box center [630, 179] width 64 height 14
click at [651, 178] on span "more_vert" at bounding box center [655, 179] width 9 height 9
click at [579, 203] on div "reply Reply" at bounding box center [605, 200] width 95 height 16
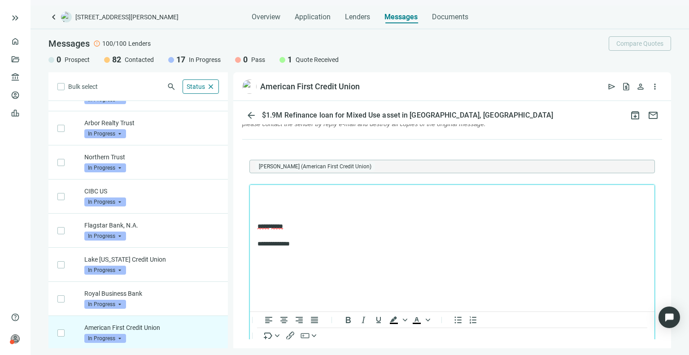
scroll to position [627, 0]
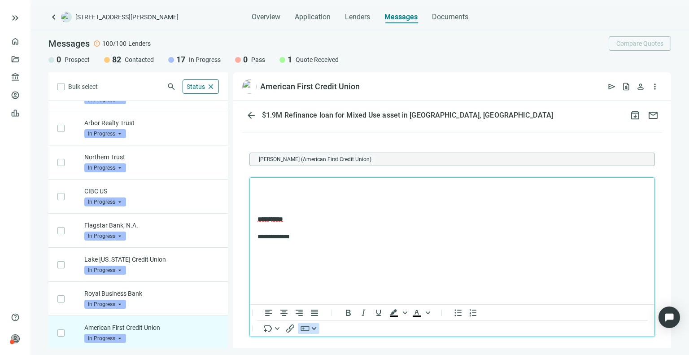
click at [319, 333] on button "button" at bounding box center [309, 328] width 22 height 11
click at [339, 305] on div "Download Loan Summary button" at bounding box center [352, 302] width 92 height 11
click at [310, 334] on icon "button" at bounding box center [305, 328] width 11 height 11
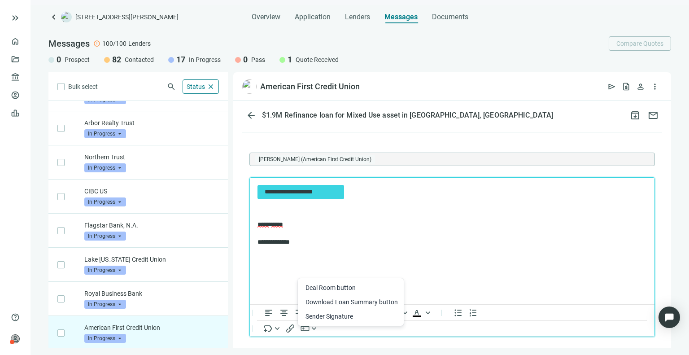
click at [327, 289] on div "Deal Room button" at bounding box center [352, 287] width 92 height 11
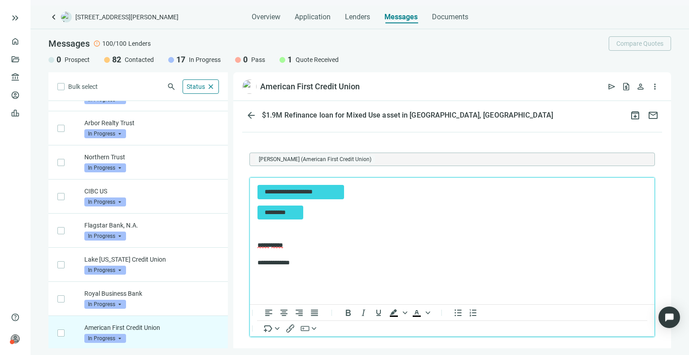
click at [302, 227] on p "Rich Text Area. Press ALT-0 for help." at bounding box center [452, 230] width 389 height 9
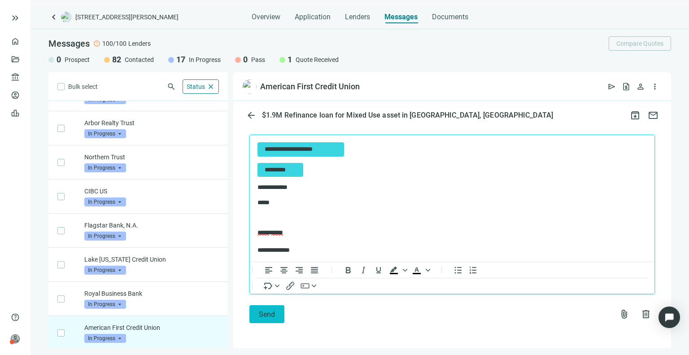
click at [274, 319] on button "Send" at bounding box center [266, 314] width 35 height 18
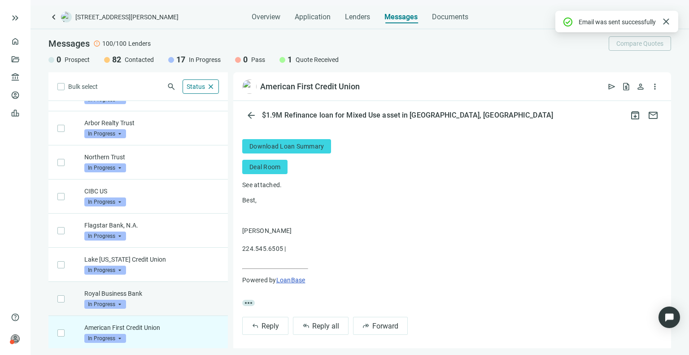
click at [174, 291] on p "Royal Business Bank" at bounding box center [151, 293] width 135 height 9
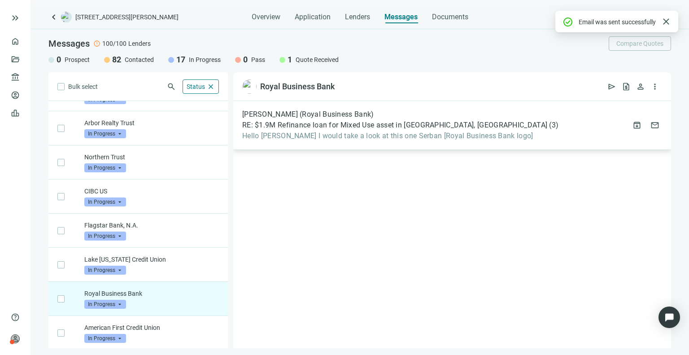
click at [318, 140] on div "[PERSON_NAME] (Royal Business Bank) RE: $1.9M Refinance loan for Mixed Use asse…" at bounding box center [452, 125] width 438 height 49
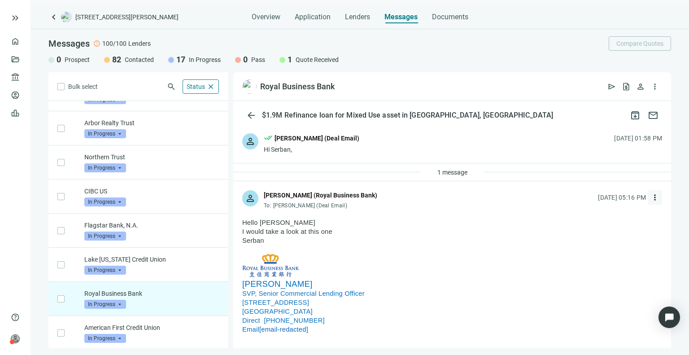
click at [651, 197] on span "more_vert" at bounding box center [655, 197] width 9 height 9
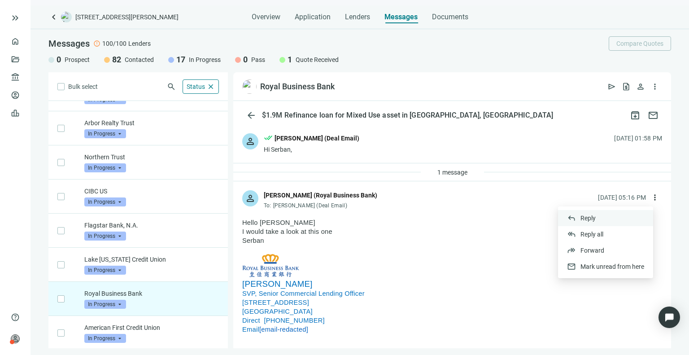
click at [575, 222] on span "reply" at bounding box center [571, 218] width 9 height 9
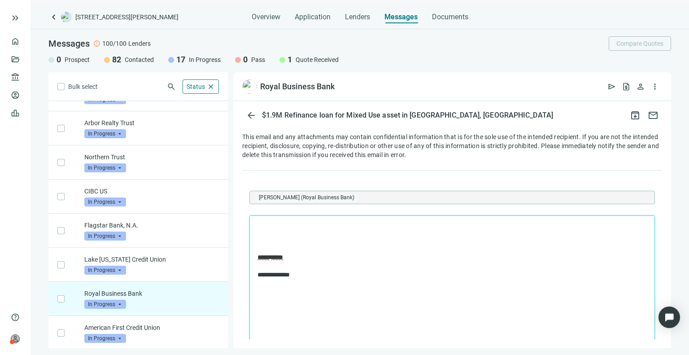
scroll to position [722, 0]
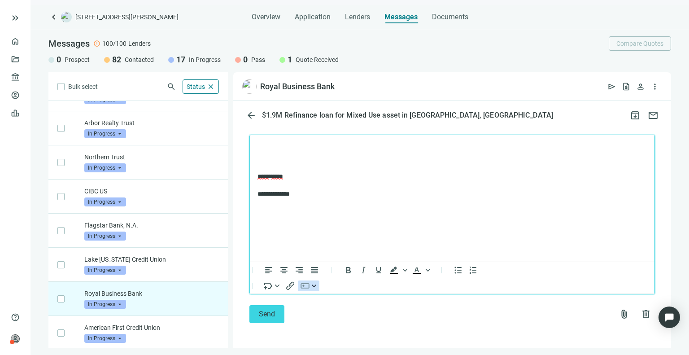
click at [311, 284] on div "button" at bounding box center [314, 285] width 7 height 4
click at [333, 243] on div "Deal Room button" at bounding box center [352, 242] width 92 height 11
click at [312, 290] on button "button" at bounding box center [309, 285] width 22 height 11
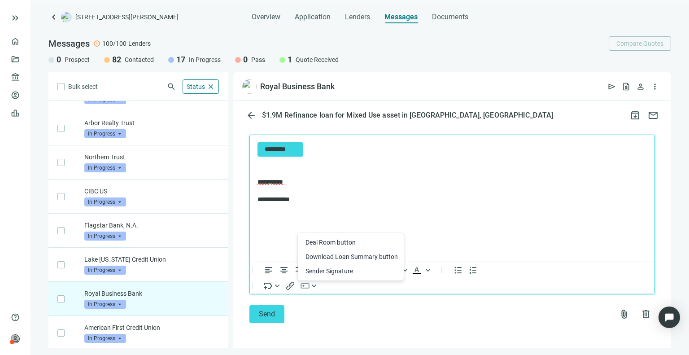
click at [340, 255] on div "Download Loan Summary button" at bounding box center [352, 256] width 92 height 11
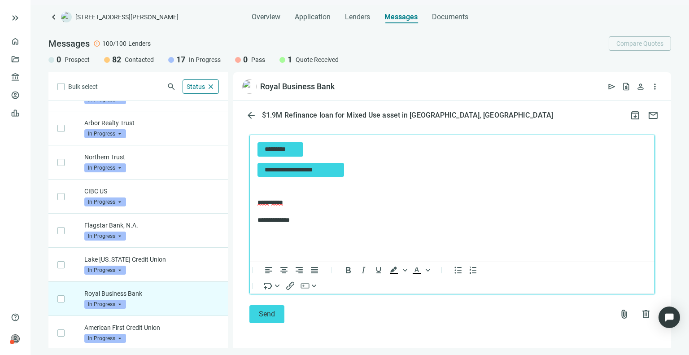
click at [360, 174] on p "**********" at bounding box center [448, 169] width 381 height 14
click at [272, 316] on span "Send" at bounding box center [267, 314] width 16 height 9
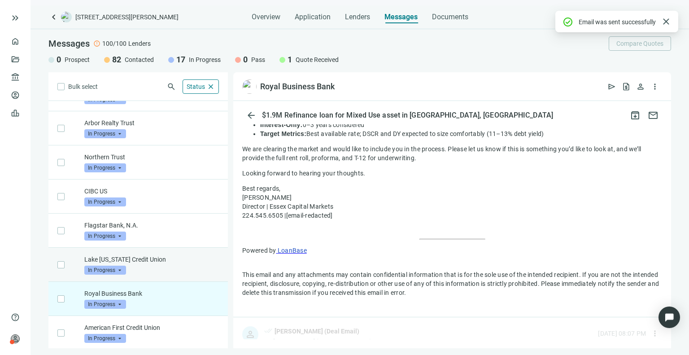
scroll to position [714, 0]
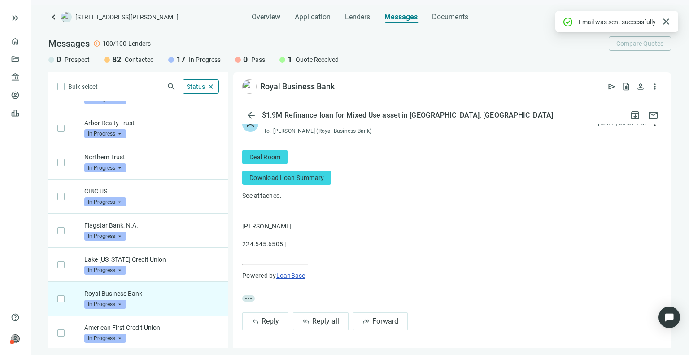
click at [264, 157] on link "Deal Room" at bounding box center [264, 157] width 45 height 14
